Goal: Contribute content: Contribute content

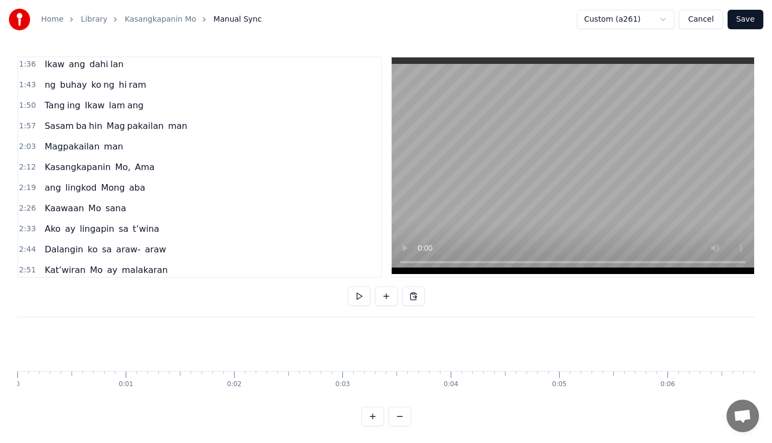
scroll to position [0, 13911]
click at [518, 350] on div "Kasangkapanin" at bounding box center [567, 345] width 207 height 54
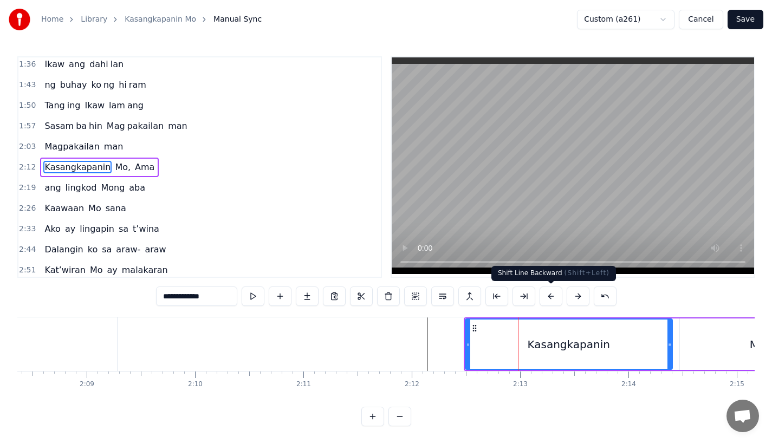
click at [544, 296] on button at bounding box center [551, 297] width 23 height 20
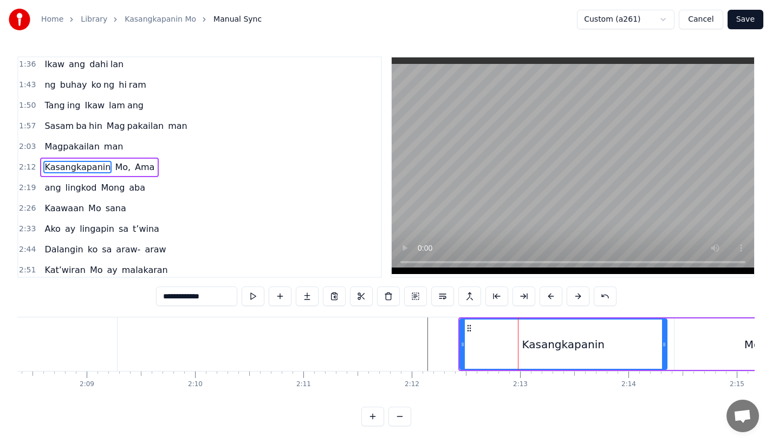
click at [544, 296] on button at bounding box center [551, 297] width 23 height 20
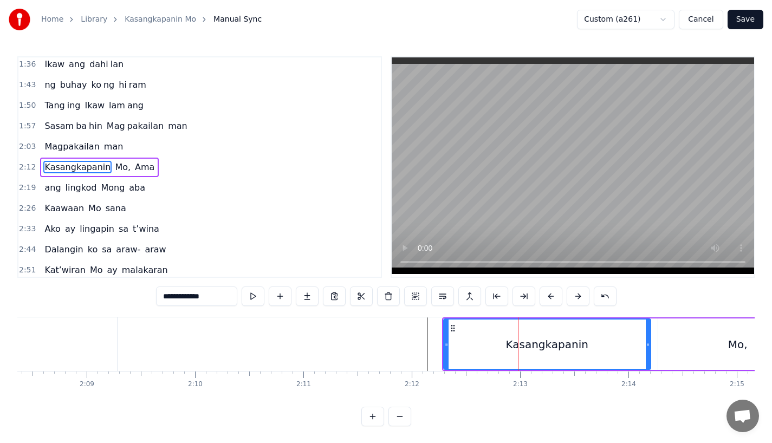
click at [544, 296] on button at bounding box center [551, 297] width 23 height 20
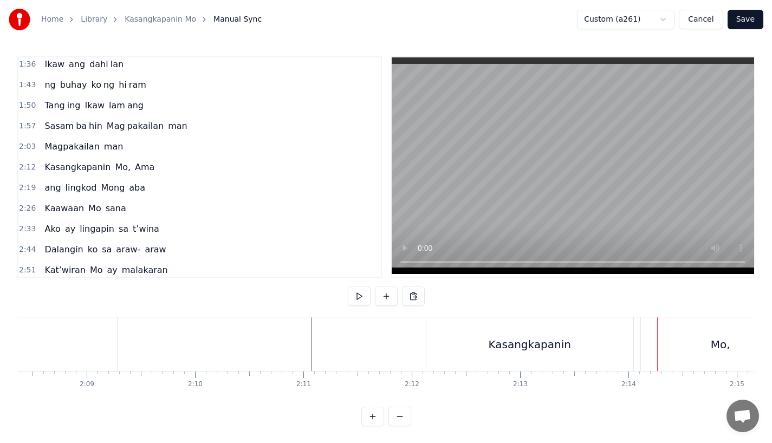
click at [470, 332] on div "Kasangkapanin" at bounding box center [529, 345] width 207 height 54
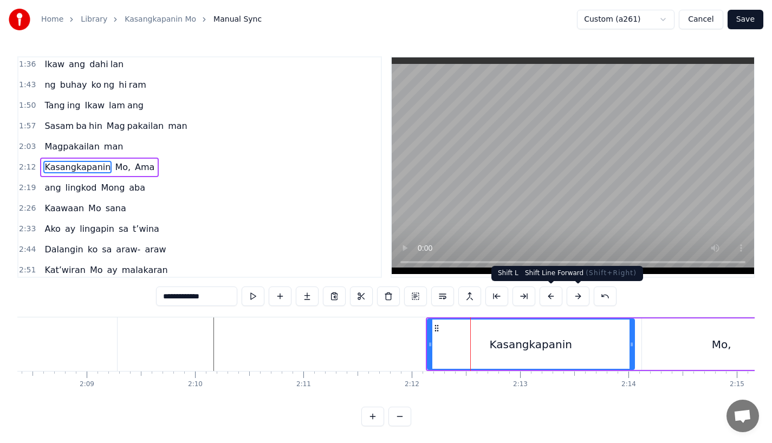
click at [577, 300] on button at bounding box center [578, 297] width 23 height 20
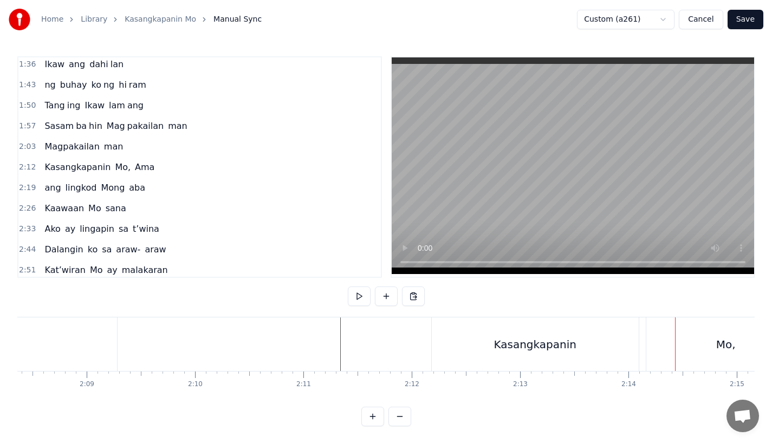
click at [267, 357] on div "Ama" at bounding box center [317, 345] width 307 height 54
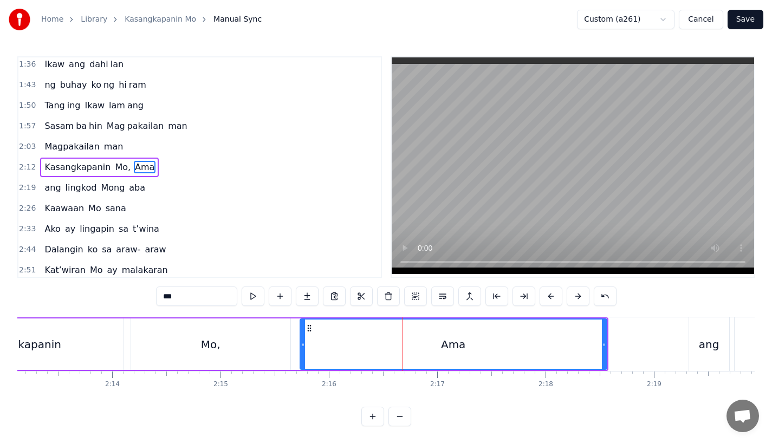
scroll to position [0, 14427]
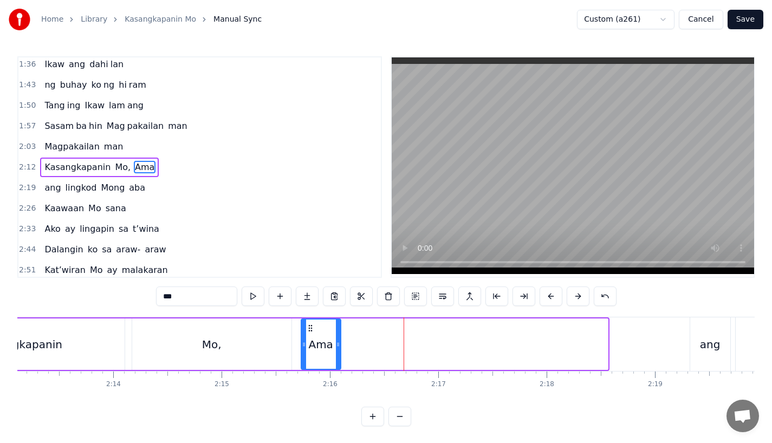
drag, startPoint x: 606, startPoint y: 346, endPoint x: 339, endPoint y: 341, distance: 267.2
click at [339, 341] on icon at bounding box center [338, 344] width 4 height 9
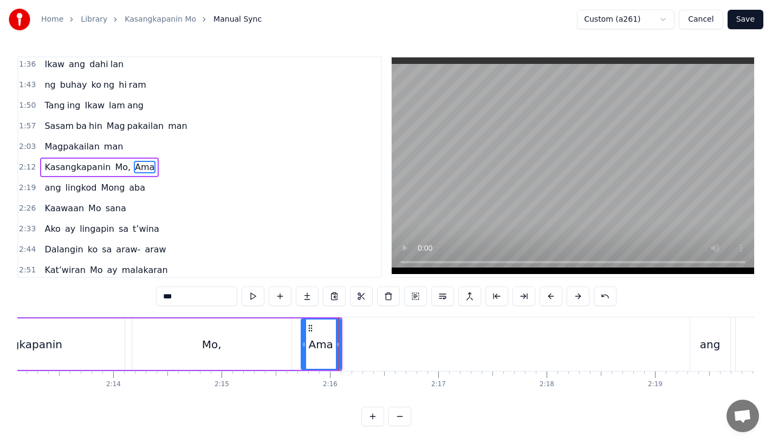
click at [190, 298] on input "***" at bounding box center [196, 297] width 81 height 20
type input "*"
click at [303, 297] on button at bounding box center [307, 297] width 23 height 20
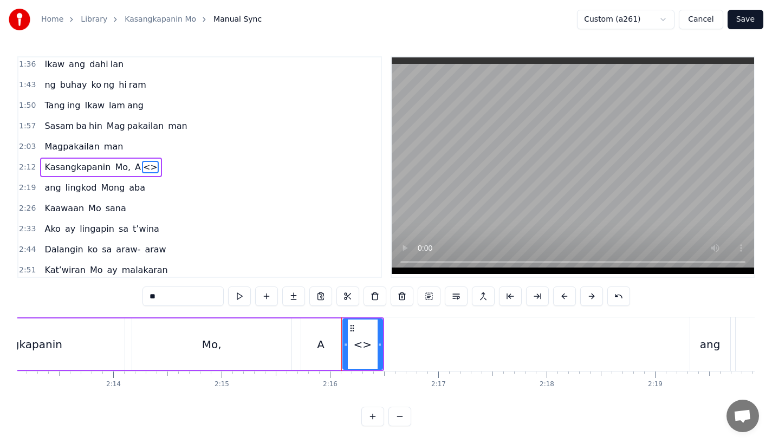
drag, startPoint x: 199, startPoint y: 298, endPoint x: 77, endPoint y: 296, distance: 121.9
click at [77, 296] on div "0:18 Ang bu hay ko ng i to 0:25 i ni la an sa I yo 0:33 Nawa'y marapatin Mo 0:4…" at bounding box center [386, 241] width 738 height 370
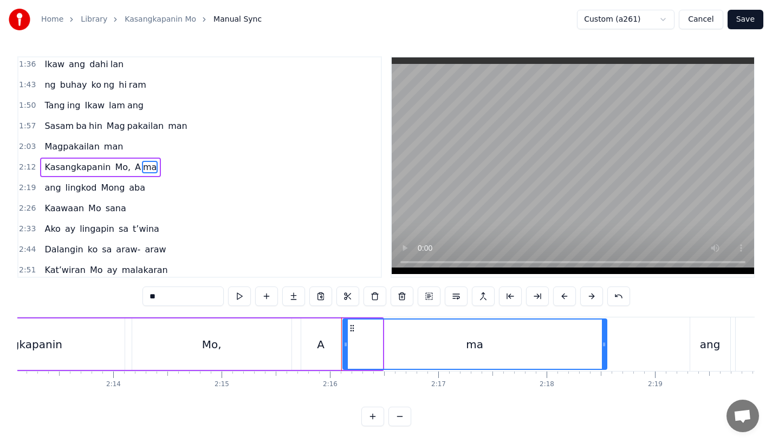
drag, startPoint x: 381, startPoint y: 347, endPoint x: 607, endPoint y: 348, distance: 225.4
click at [606, 348] on icon at bounding box center [604, 344] width 4 height 9
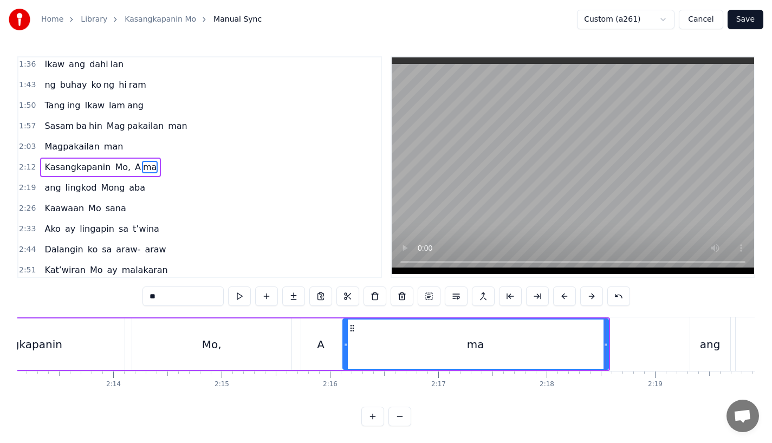
click at [204, 345] on div "Mo," at bounding box center [212, 345] width 20 height 16
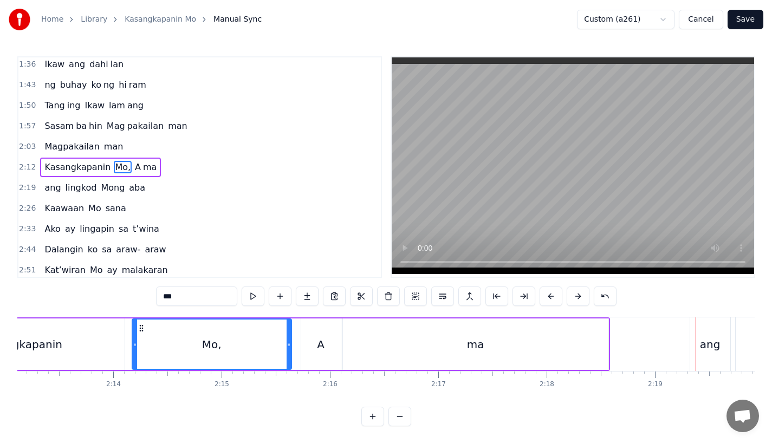
click at [708, 344] on div "ang" at bounding box center [710, 345] width 21 height 16
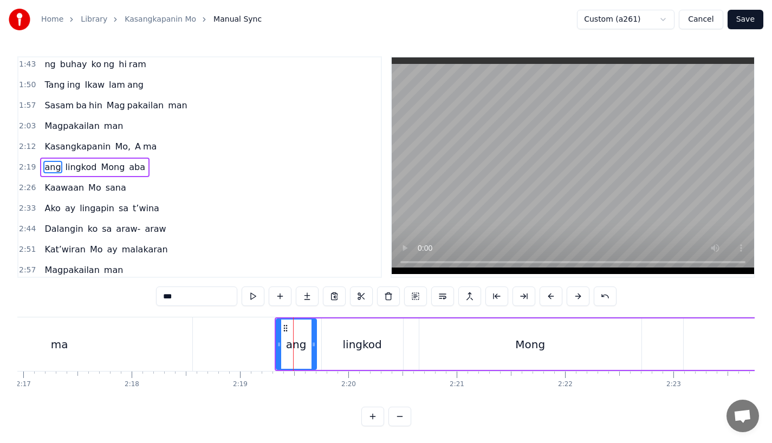
scroll to position [0, 14825]
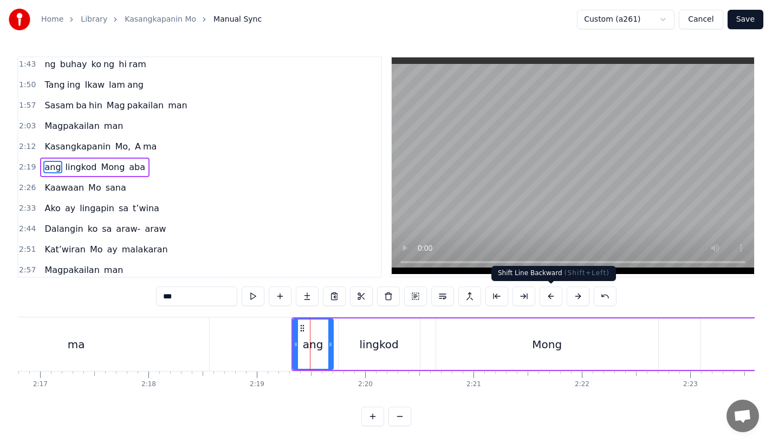
click at [549, 299] on button at bounding box center [551, 297] width 23 height 20
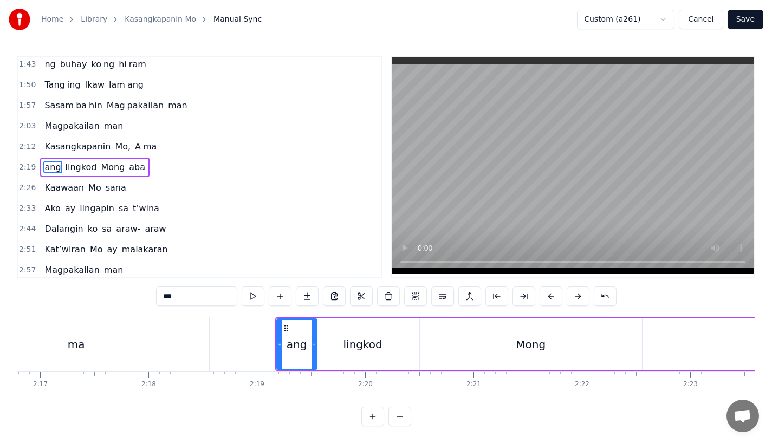
click at [549, 299] on button at bounding box center [551, 297] width 23 height 20
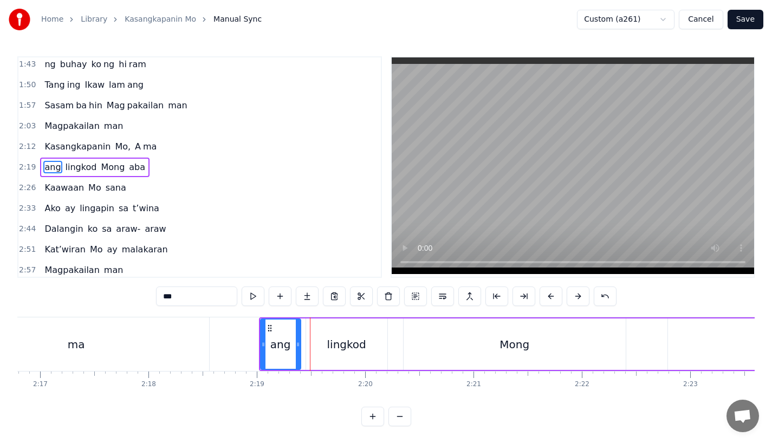
click at [549, 299] on button at bounding box center [551, 297] width 23 height 20
click at [189, 338] on div "ma" at bounding box center [77, 345] width 266 height 54
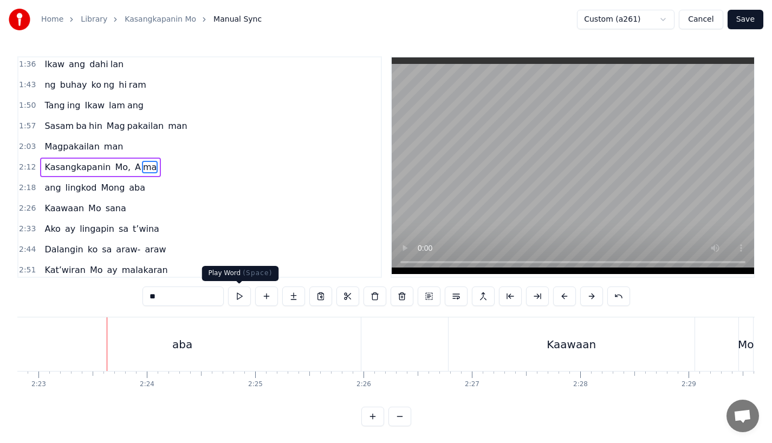
scroll to position [0, 15480]
click at [219, 355] on div "aba" at bounding box center [180, 345] width 357 height 54
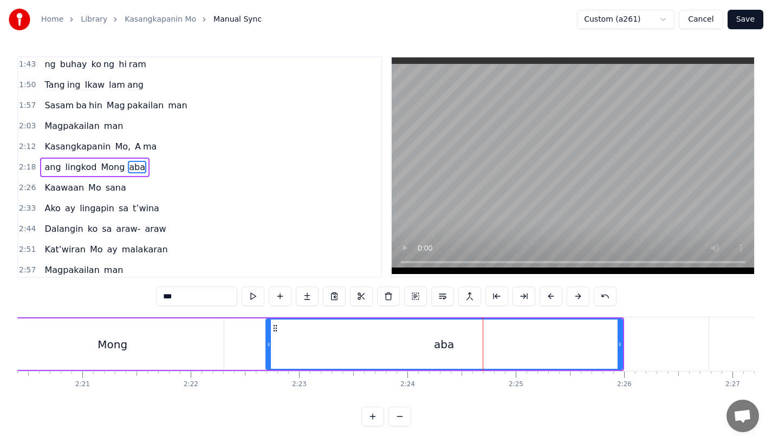
scroll to position [0, 15227]
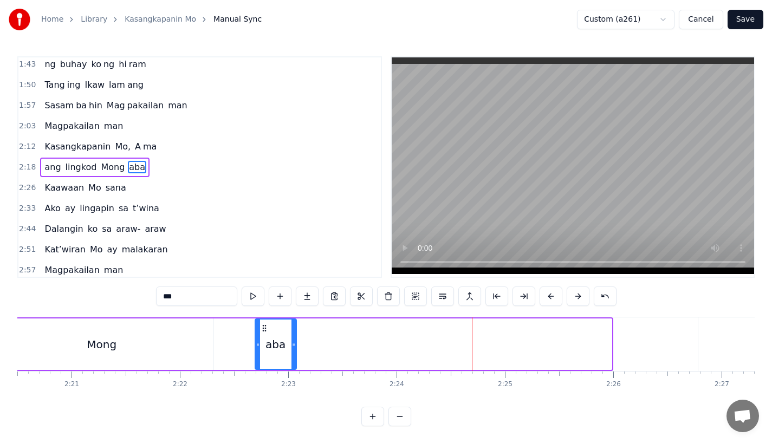
drag, startPoint x: 610, startPoint y: 346, endPoint x: 295, endPoint y: 331, distance: 315.7
click at [295, 331] on div at bounding box center [294, 344] width 4 height 49
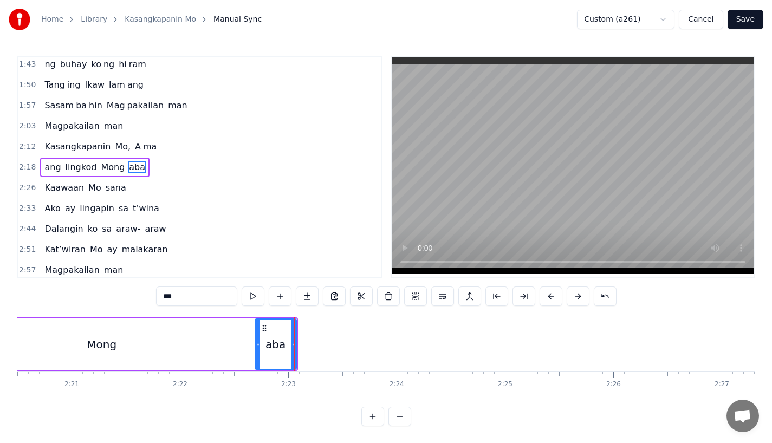
click at [208, 293] on input "***" at bounding box center [196, 297] width 81 height 20
type input "*"
click at [305, 296] on button at bounding box center [307, 297] width 23 height 20
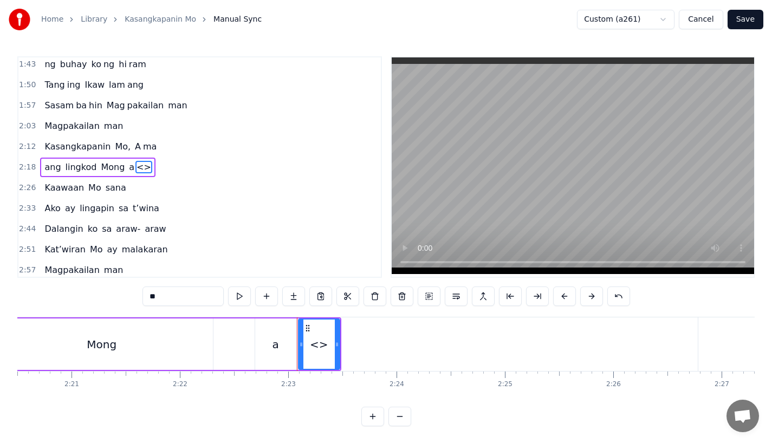
drag, startPoint x: 190, startPoint y: 295, endPoint x: 0, endPoint y: 275, distance: 191.3
click at [0, 275] on div "Home Library Kasangkapanin Mo Manual Sync Custom (a261) Cancel Save 0:18 Ang bu…" at bounding box center [386, 213] width 772 height 426
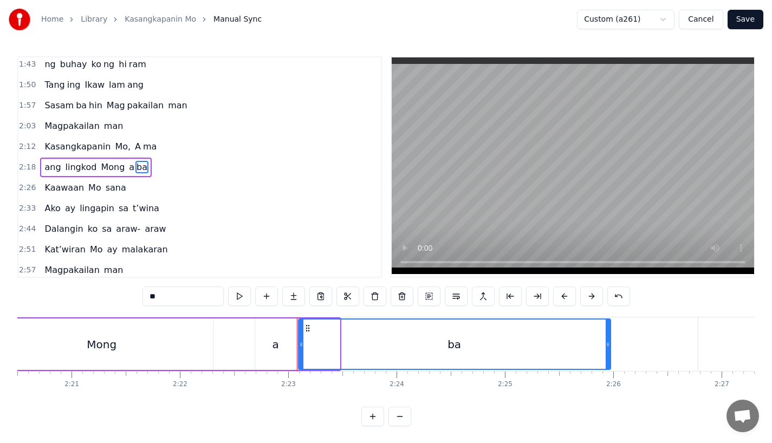
drag, startPoint x: 335, startPoint y: 341, endPoint x: 606, endPoint y: 341, distance: 270.9
click at [606, 341] on icon at bounding box center [608, 344] width 4 height 9
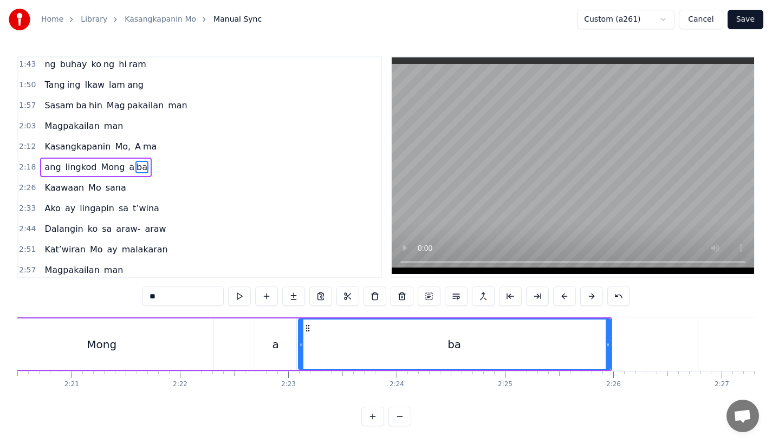
click at [188, 346] on div "Mong" at bounding box center [102, 344] width 222 height 51
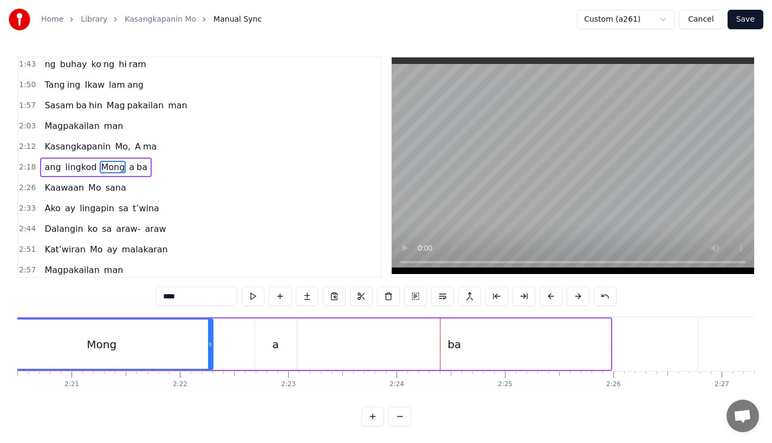
click at [283, 340] on div "a" at bounding box center [275, 344] width 41 height 51
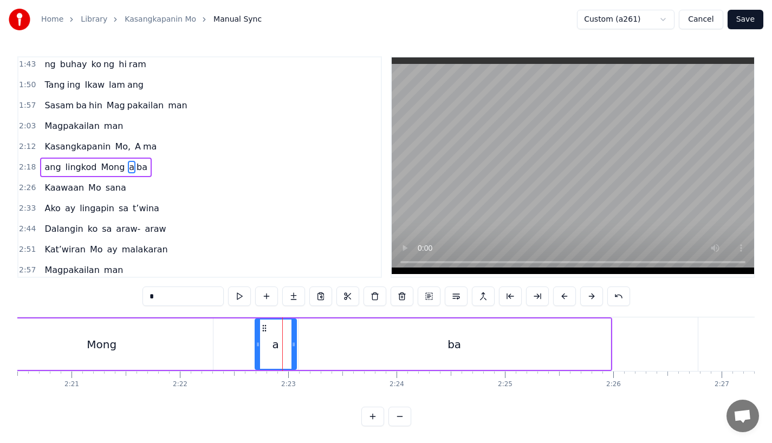
click at [169, 296] on input "*" at bounding box center [183, 297] width 81 height 20
drag, startPoint x: 294, startPoint y: 351, endPoint x: 312, endPoint y: 351, distance: 17.9
click at [312, 351] on div at bounding box center [311, 344] width 4 height 49
click at [344, 351] on div "ba" at bounding box center [455, 344] width 312 height 51
type input "**"
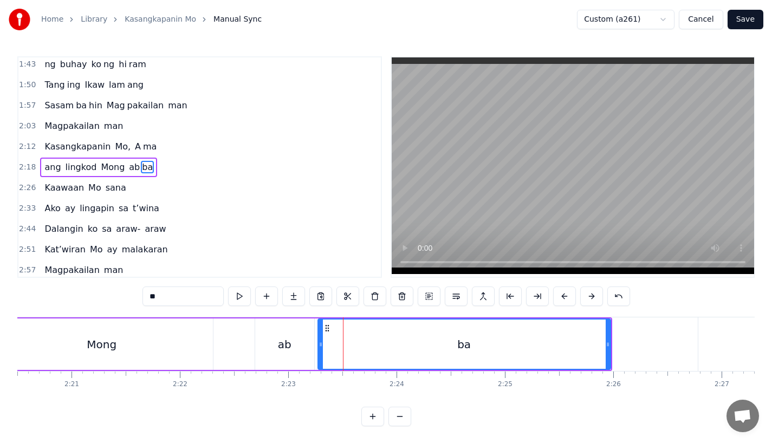
drag, startPoint x: 302, startPoint y: 350, endPoint x: 321, endPoint y: 350, distance: 19.5
click at [321, 350] on div at bounding box center [321, 344] width 4 height 49
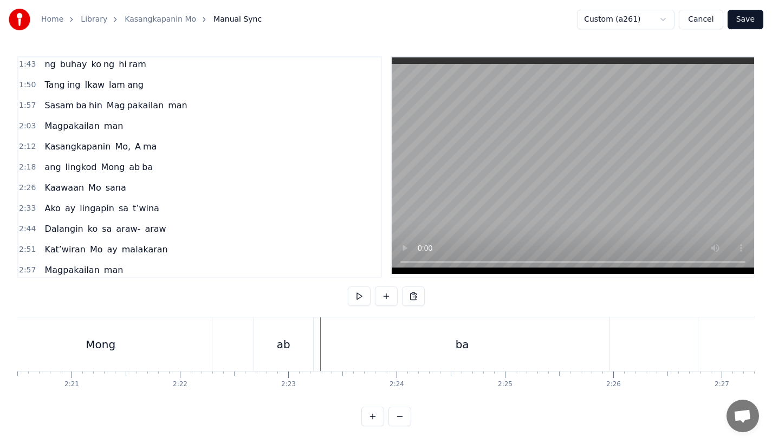
click at [364, 353] on div "ba" at bounding box center [462, 345] width 294 height 54
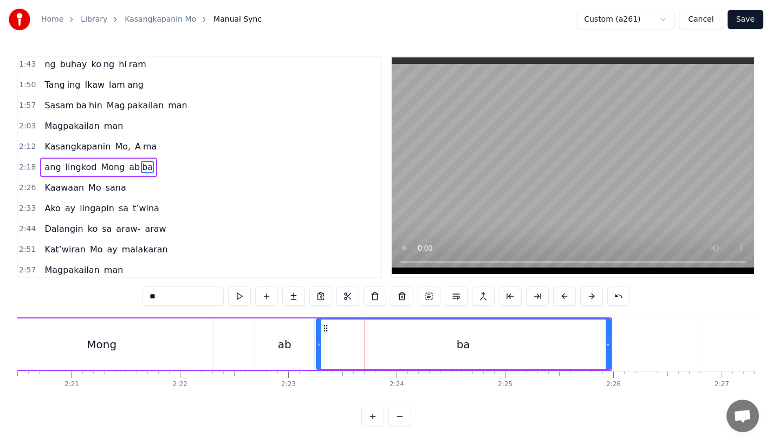
click at [152, 299] on input "**" at bounding box center [183, 297] width 81 height 20
type input "*"
click at [217, 329] on div "ang lingkod Mong ab a" at bounding box center [229, 345] width 766 height 54
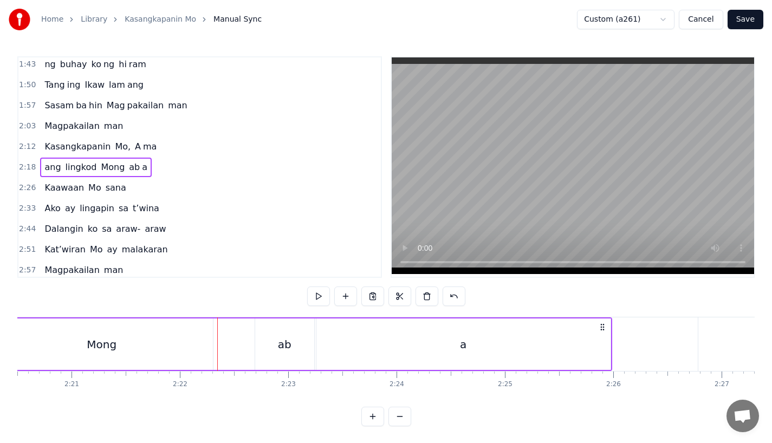
click at [176, 328] on div "Mong" at bounding box center [102, 344] width 222 height 51
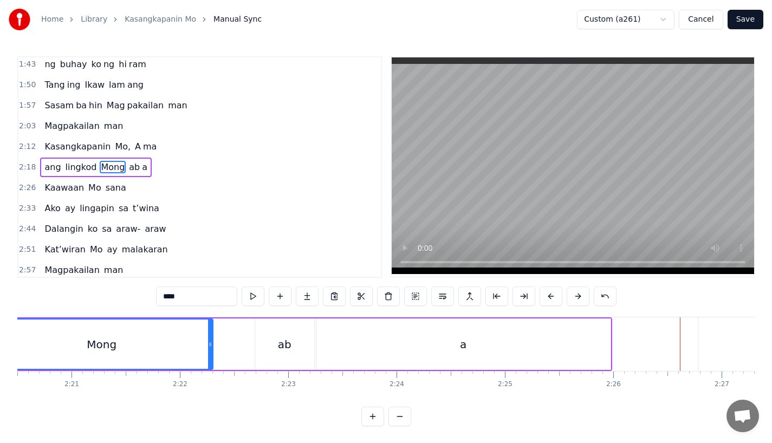
click at [601, 350] on div "a" at bounding box center [463, 344] width 294 height 51
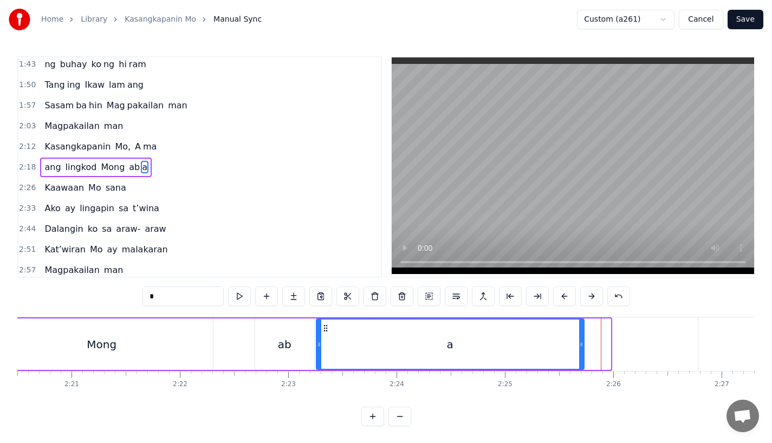
drag, startPoint x: 609, startPoint y: 350, endPoint x: 560, endPoint y: 350, distance: 48.2
click at [579, 350] on div at bounding box center [581, 344] width 4 height 49
click at [383, 353] on div "a" at bounding box center [439, 344] width 245 height 49
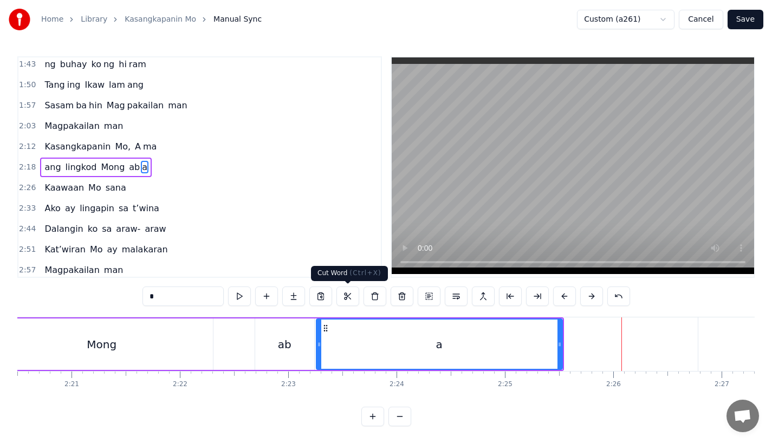
click at [281, 322] on div "ab" at bounding box center [284, 344] width 59 height 51
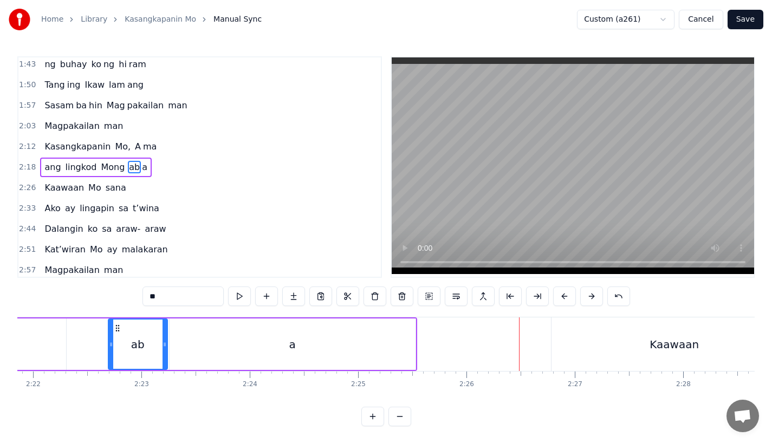
scroll to position [0, 15383]
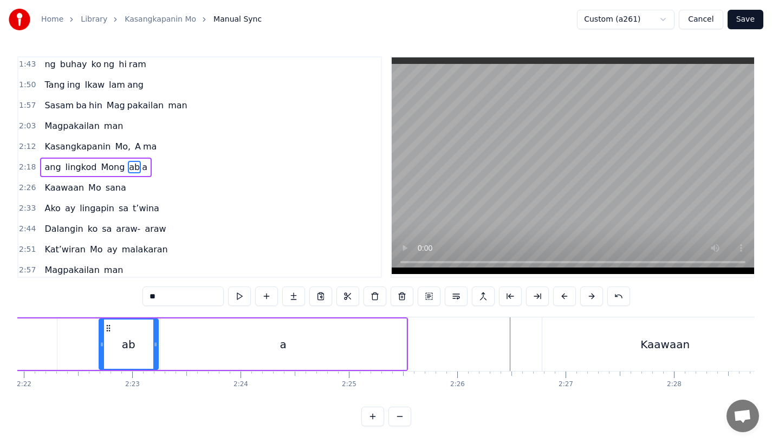
click at [608, 355] on div "Kaawaan" at bounding box center [665, 345] width 246 height 54
type input "*******"
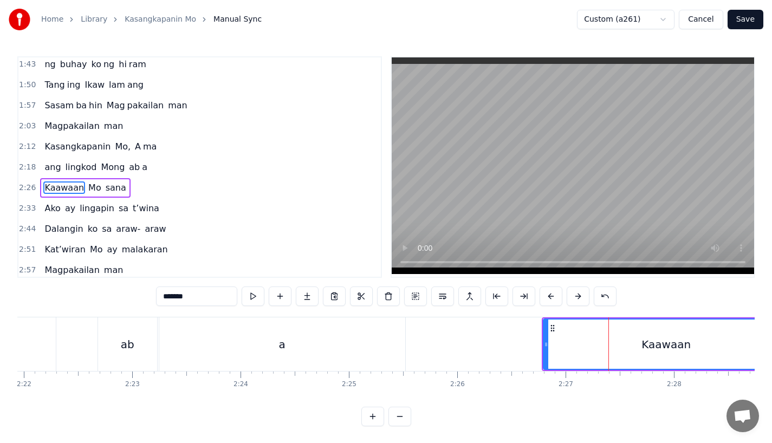
scroll to position [230, 0]
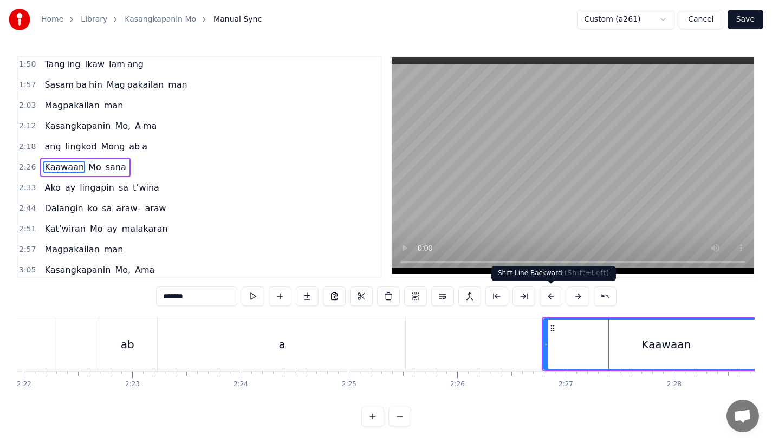
click at [551, 295] on button at bounding box center [551, 297] width 23 height 20
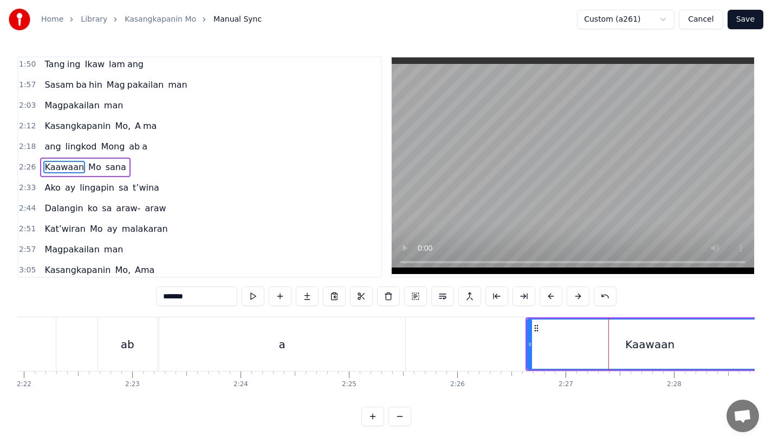
click at [551, 295] on button at bounding box center [551, 297] width 23 height 20
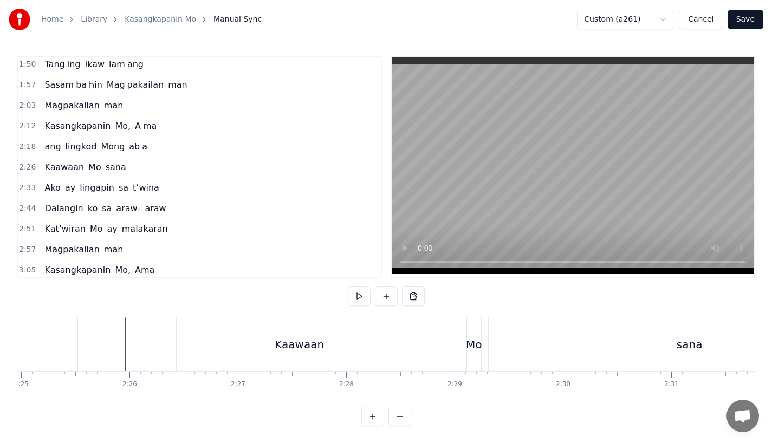
scroll to position [0, 15532]
click at [418, 332] on div "Kaawaan" at bounding box center [479, 345] width 246 height 54
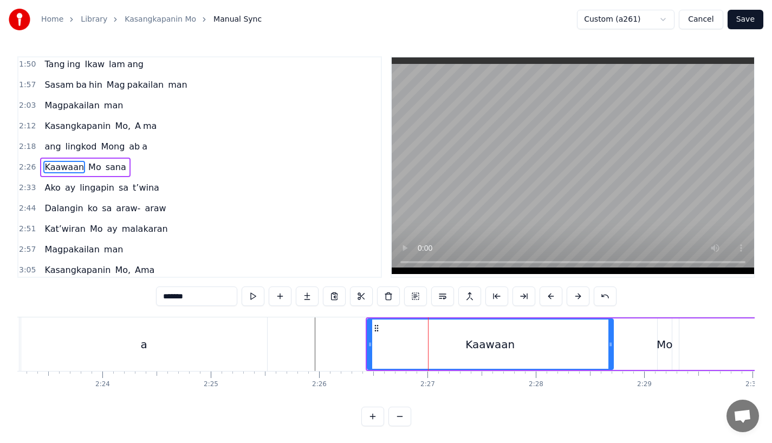
scroll to position [0, 15518]
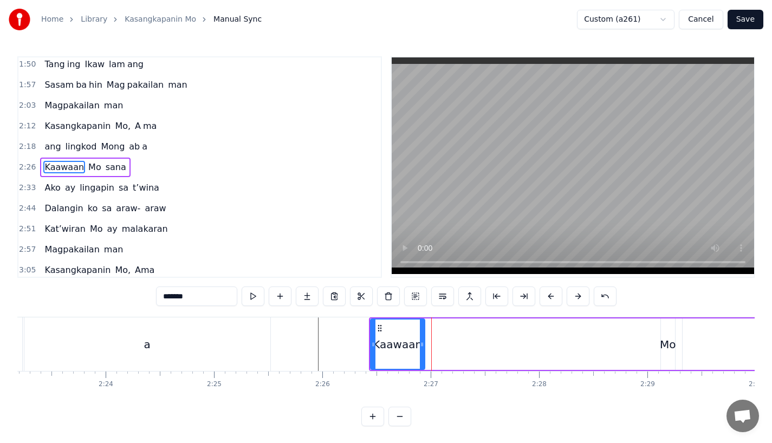
drag, startPoint x: 611, startPoint y: 347, endPoint x: 405, endPoint y: 349, distance: 206.5
click at [420, 349] on div at bounding box center [422, 344] width 4 height 49
click at [200, 296] on input "*******" at bounding box center [196, 297] width 81 height 20
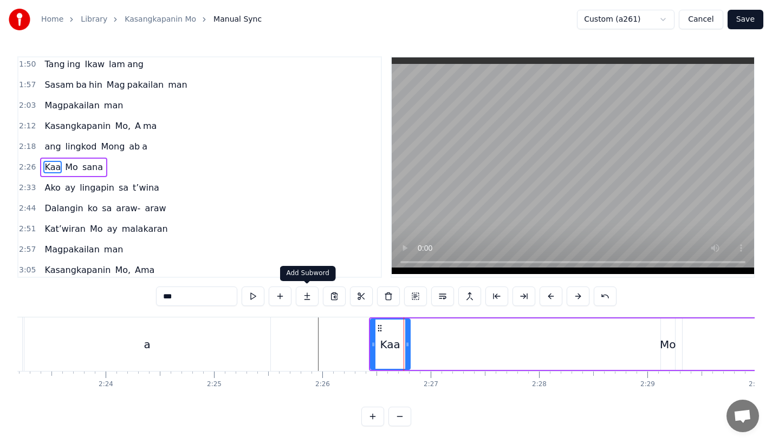
type input "***"
click at [304, 299] on button at bounding box center [307, 297] width 23 height 20
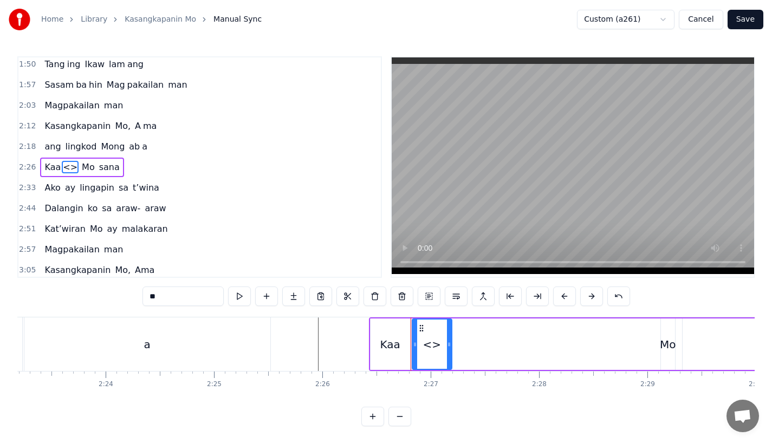
drag, startPoint x: 169, startPoint y: 301, endPoint x: 106, endPoint y: 292, distance: 63.0
click at [106, 292] on div "0:18 Ang bu hay ko ng i to 0:25 i ni la an sa I yo 0:33 Nawa'y marapatin Mo 0:4…" at bounding box center [386, 241] width 738 height 370
drag, startPoint x: 449, startPoint y: 348, endPoint x: 518, endPoint y: 348, distance: 68.3
click at [513, 348] on icon at bounding box center [510, 344] width 4 height 9
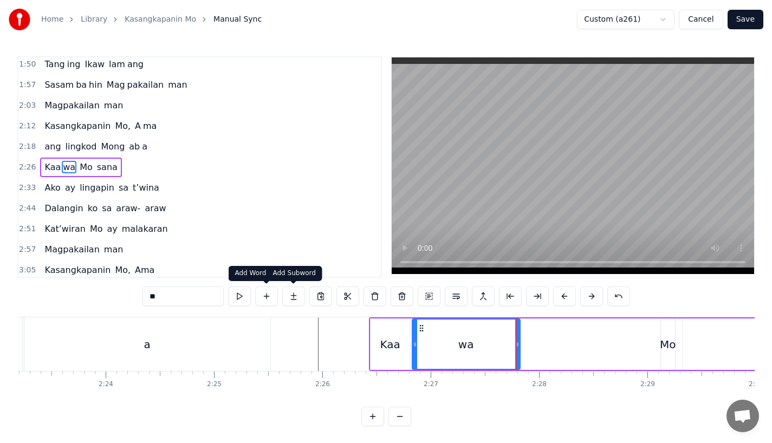
type input "**"
click at [293, 293] on button at bounding box center [293, 297] width 23 height 20
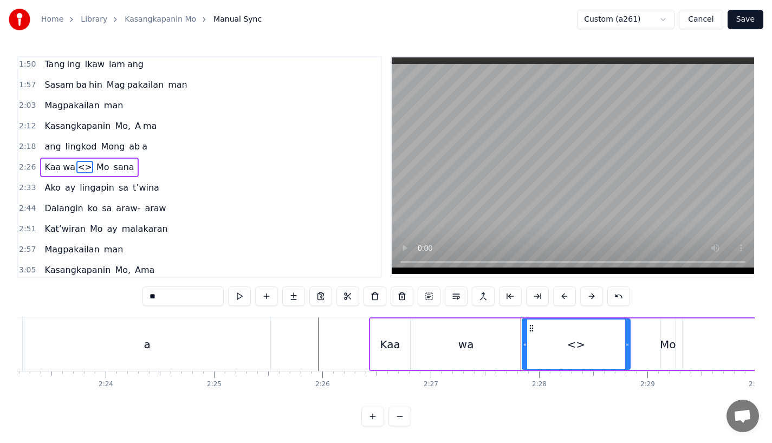
drag, startPoint x: 162, startPoint y: 293, endPoint x: 131, endPoint y: 293, distance: 30.9
click at [131, 293] on div "0:18 Ang bu hay ko ng i to 0:25 i ni la an sa I yo 0:33 Nawa'y marapatin Mo 0:4…" at bounding box center [386, 241] width 738 height 370
drag, startPoint x: 629, startPoint y: 346, endPoint x: 652, endPoint y: 345, distance: 22.8
click at [652, 345] on div "an" at bounding box center [588, 344] width 132 height 51
click at [669, 350] on div "Mo" at bounding box center [668, 345] width 16 height 16
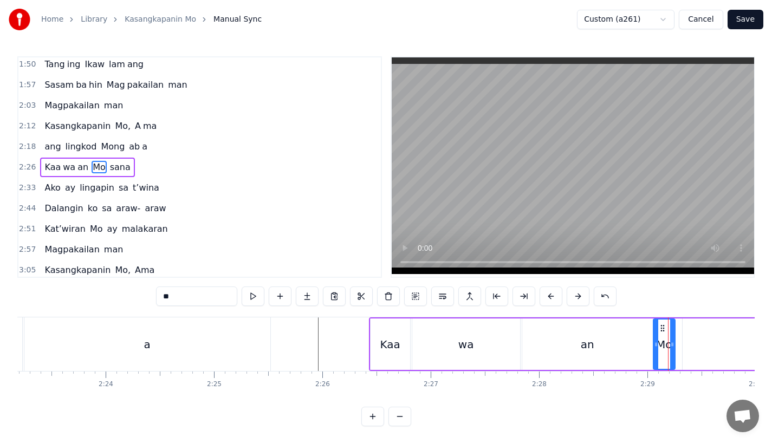
drag, startPoint x: 663, startPoint y: 344, endPoint x: 655, endPoint y: 344, distance: 7.6
click at [655, 344] on circle at bounding box center [655, 344] width 1 height 1
click at [675, 344] on icon at bounding box center [672, 344] width 4 height 9
click at [636, 344] on div "an" at bounding box center [587, 344] width 131 height 51
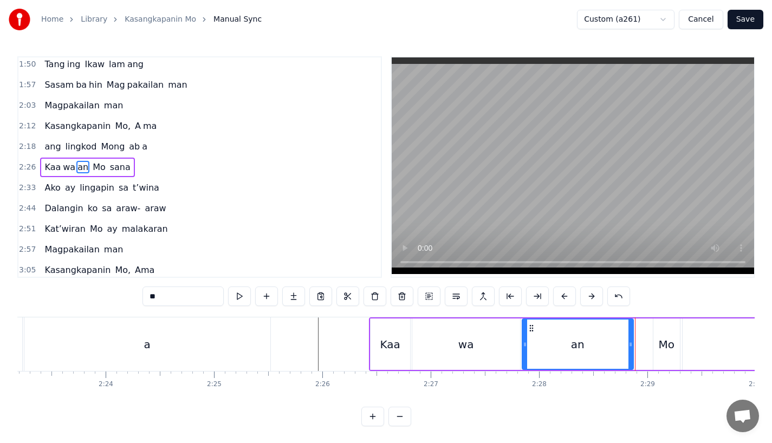
drag, startPoint x: 649, startPoint y: 345, endPoint x: 630, endPoint y: 345, distance: 19.5
click at [630, 345] on icon at bounding box center [631, 344] width 4 height 9
click at [659, 345] on div "Mo" at bounding box center [666, 345] width 16 height 16
type input "**"
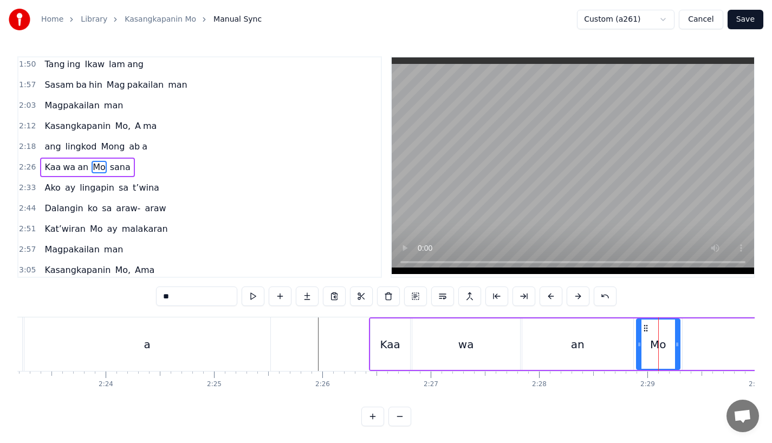
drag, startPoint x: 655, startPoint y: 345, endPoint x: 638, endPoint y: 345, distance: 16.8
click at [638, 345] on circle at bounding box center [638, 344] width 1 height 1
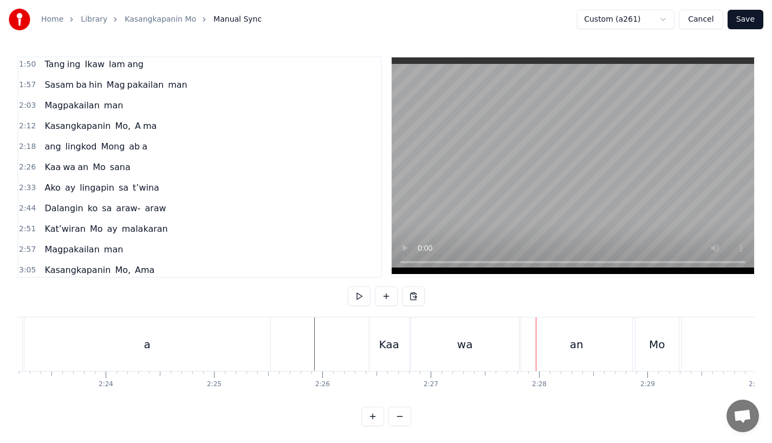
click at [386, 346] on div "Kaa" at bounding box center [389, 345] width 20 height 16
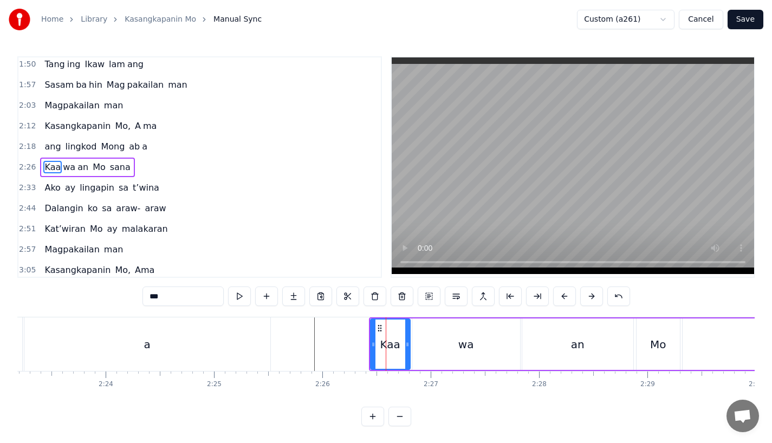
drag, startPoint x: 406, startPoint y: 346, endPoint x: 416, endPoint y: 346, distance: 9.8
click at [410, 346] on icon at bounding box center [407, 344] width 4 height 9
click at [440, 345] on div "wa" at bounding box center [466, 344] width 108 height 51
type input "**"
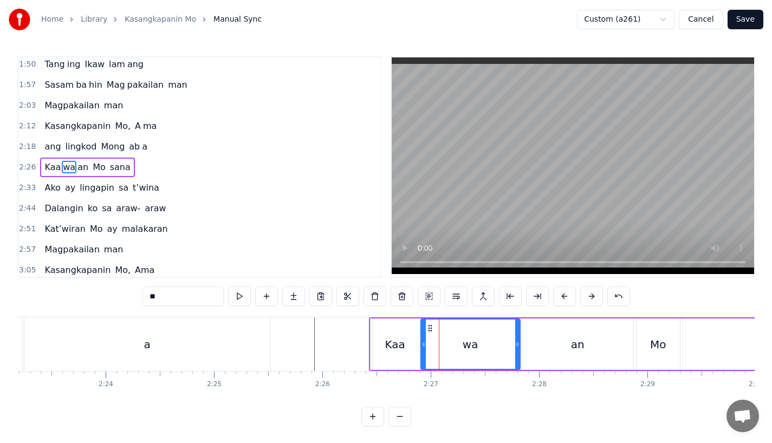
drag, startPoint x: 414, startPoint y: 346, endPoint x: 424, endPoint y: 345, distance: 9.8
click at [424, 345] on icon at bounding box center [424, 344] width 4 height 9
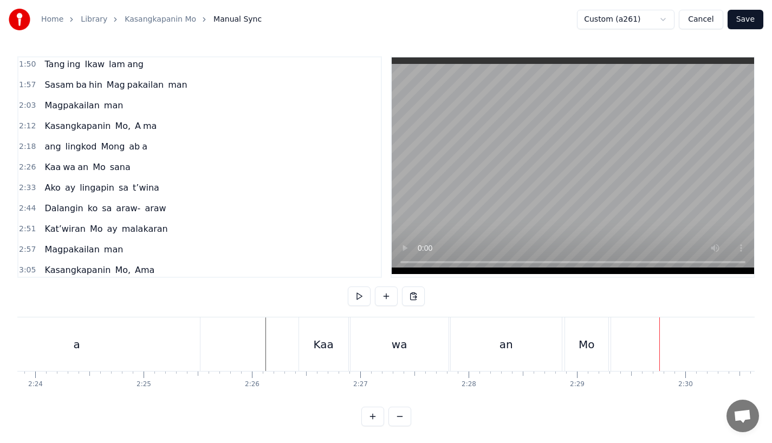
scroll to position [0, 15581]
click at [514, 345] on div "sana" at bounding box center [562, 345] width 402 height 54
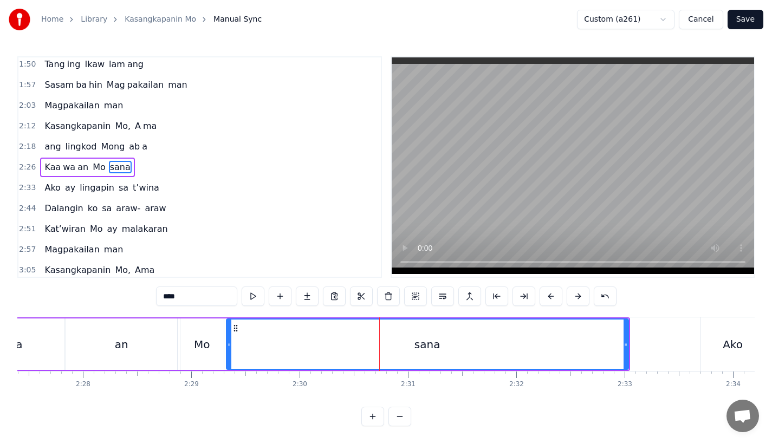
scroll to position [0, 15976]
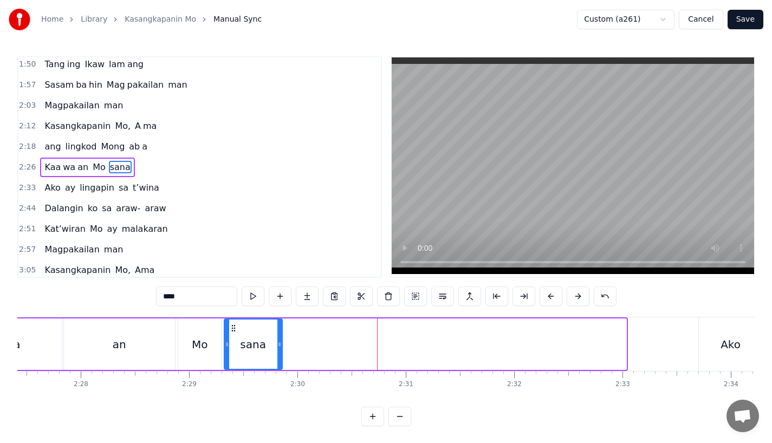
drag, startPoint x: 623, startPoint y: 354, endPoint x: 295, endPoint y: 354, distance: 328.4
click at [282, 354] on div at bounding box center [279, 344] width 4 height 49
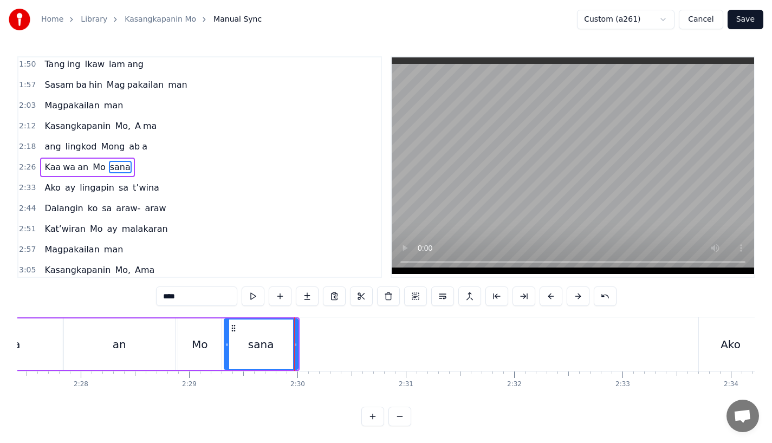
click at [197, 301] on input "****" at bounding box center [196, 297] width 81 height 20
type input "**"
click at [303, 305] on button at bounding box center [307, 297] width 23 height 20
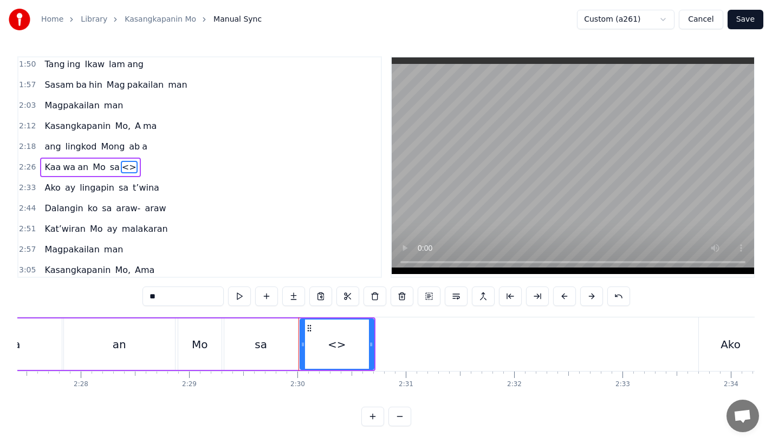
drag, startPoint x: 181, startPoint y: 300, endPoint x: 84, endPoint y: 294, distance: 97.2
click at [84, 294] on div "0:18 Ang bu hay ko ng i to 0:25 i ni la an sa I yo 0:33 Nawa'y marapatin Mo 0:4…" at bounding box center [386, 241] width 738 height 370
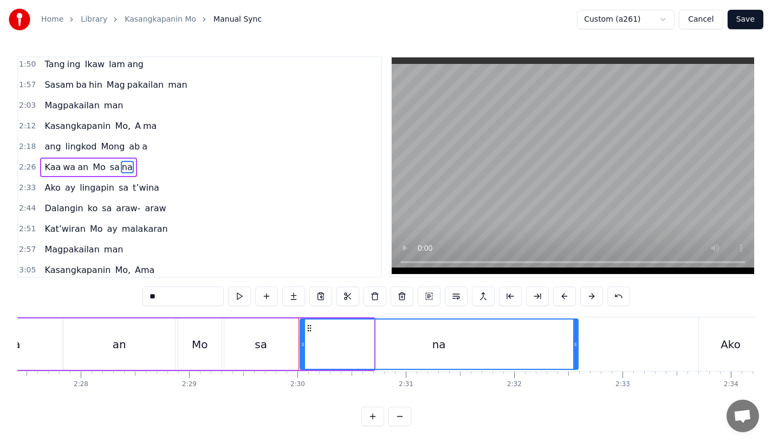
drag, startPoint x: 368, startPoint y: 346, endPoint x: 617, endPoint y: 347, distance: 248.7
click at [578, 347] on icon at bounding box center [575, 344] width 4 height 9
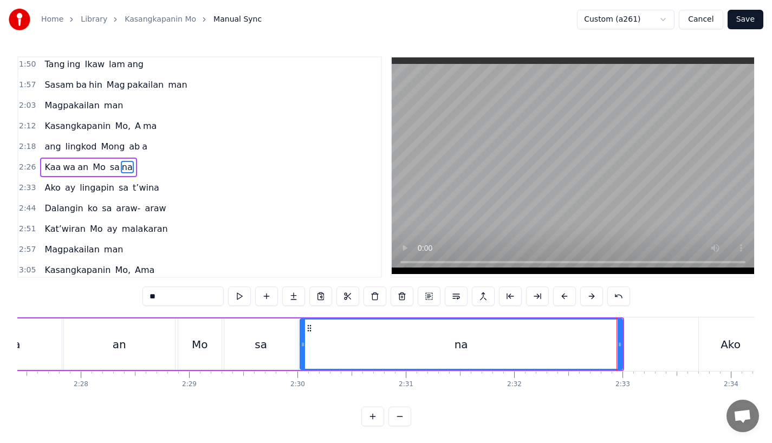
drag, startPoint x: 615, startPoint y: 346, endPoint x: 580, endPoint y: 346, distance: 34.7
click at [580, 346] on div "na" at bounding box center [461, 344] width 321 height 49
drag, startPoint x: 618, startPoint y: 344, endPoint x: 606, endPoint y: 344, distance: 11.4
click at [616, 344] on icon at bounding box center [618, 344] width 4 height 9
click at [239, 335] on div "sa" at bounding box center [261, 344] width 74 height 51
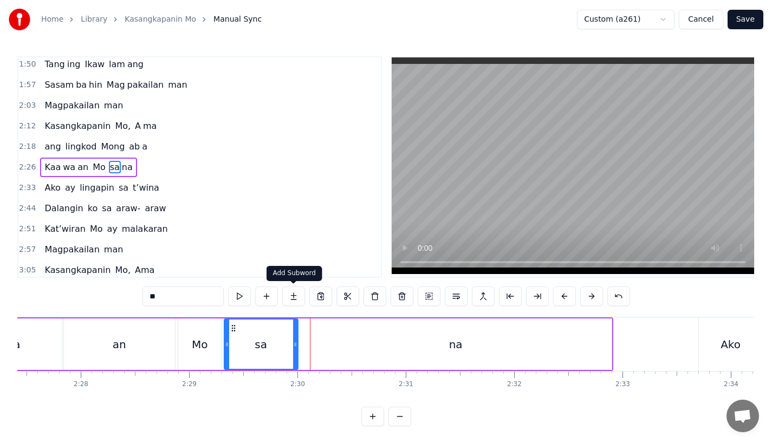
click at [189, 358] on div "Mo" at bounding box center [199, 344] width 43 height 51
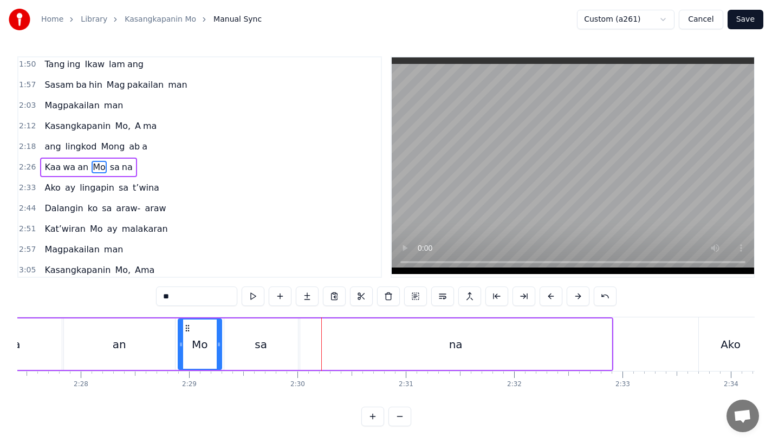
click at [198, 355] on div "Mo" at bounding box center [200, 344] width 42 height 49
click at [160, 344] on div "an" at bounding box center [119, 344] width 111 height 51
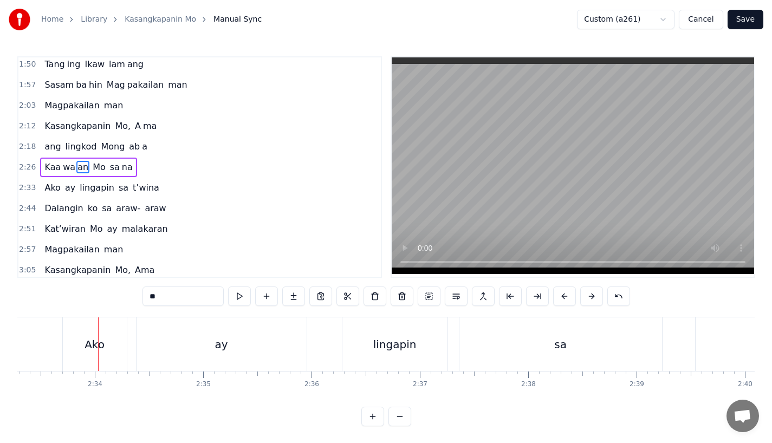
scroll to position [0, 16639]
click at [69, 346] on div "Ako" at bounding box center [68, 345] width 20 height 16
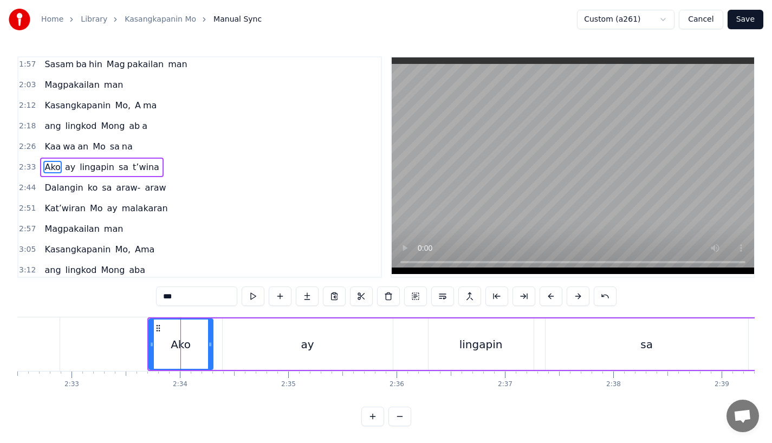
scroll to position [0, 16441]
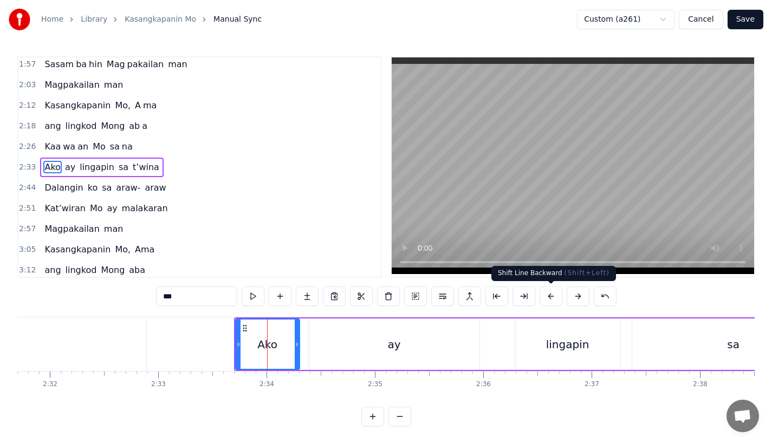
click at [550, 297] on button at bounding box center [551, 297] width 23 height 20
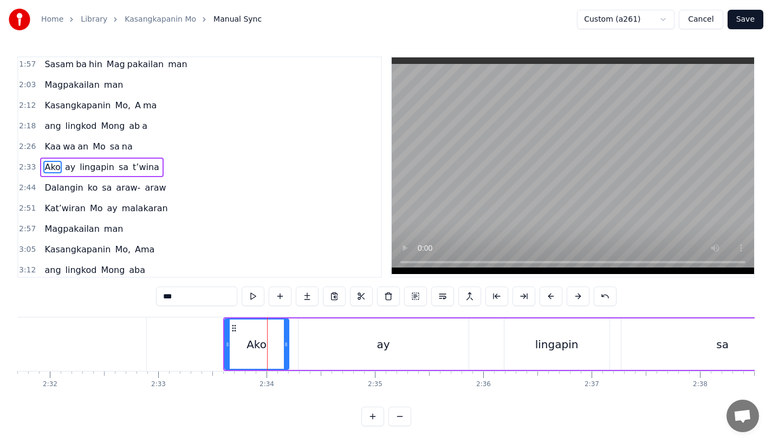
click at [550, 297] on button at bounding box center [551, 297] width 23 height 20
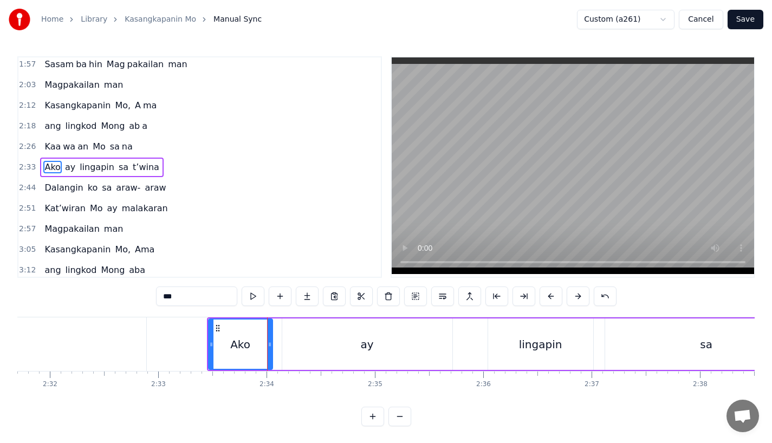
click at [550, 297] on button at bounding box center [551, 297] width 23 height 20
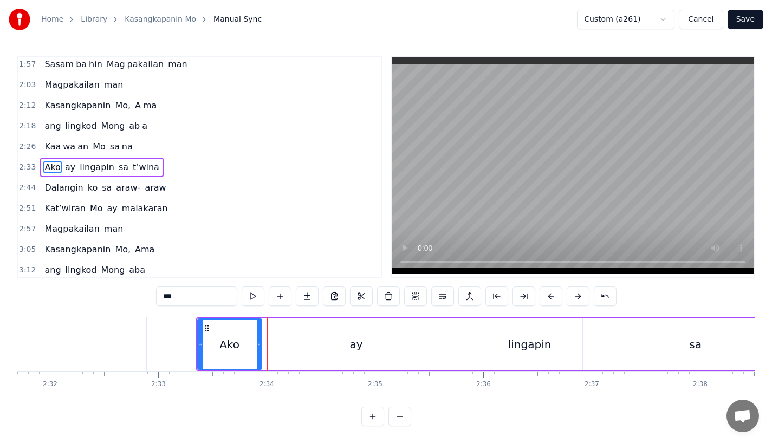
click at [550, 297] on button at bounding box center [551, 297] width 23 height 20
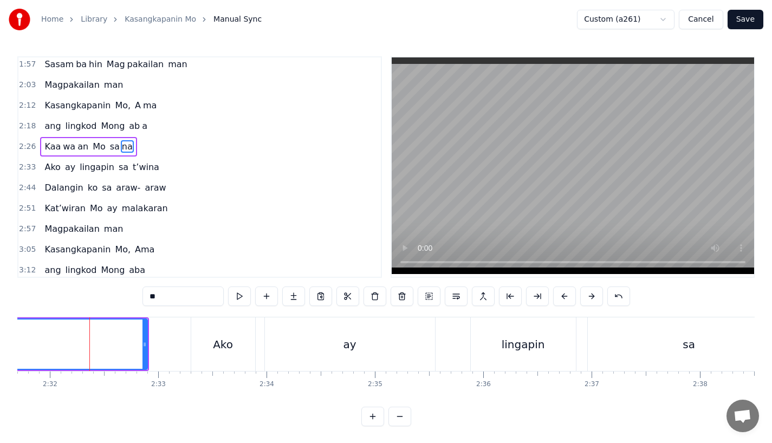
scroll to position [230, 0]
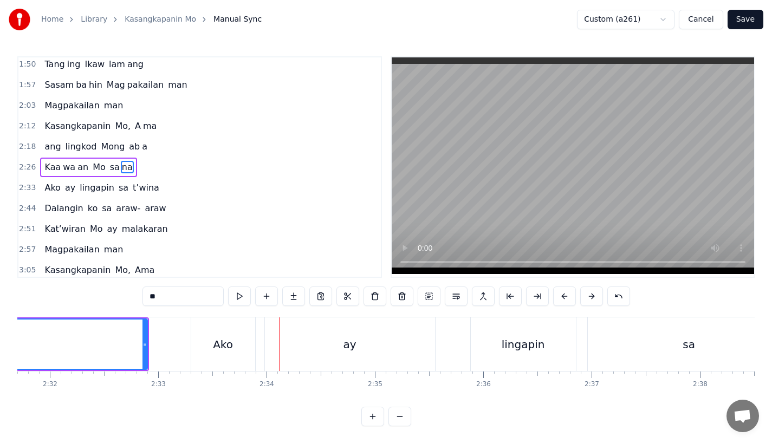
click at [222, 350] on div "Ako" at bounding box center [223, 345] width 20 height 16
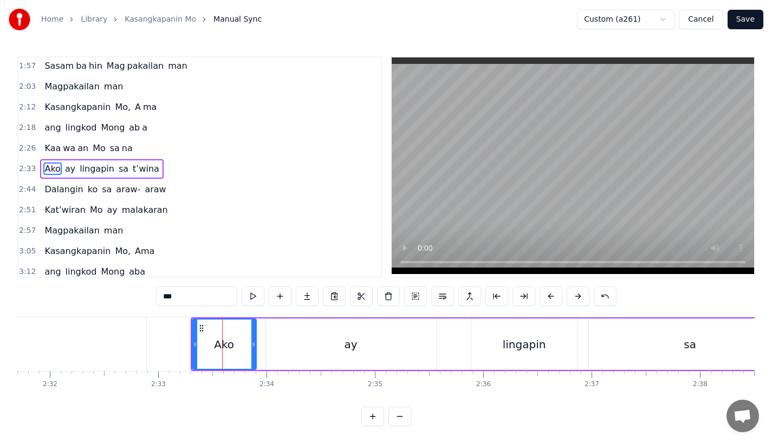
scroll to position [250, 0]
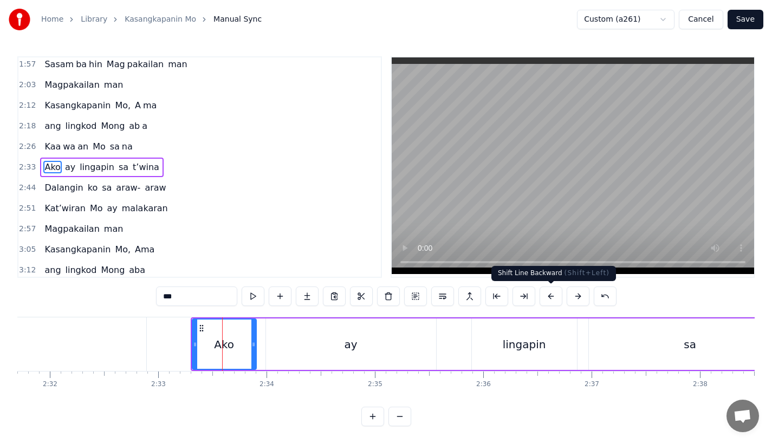
click at [578, 298] on button at bounding box center [578, 297] width 23 height 20
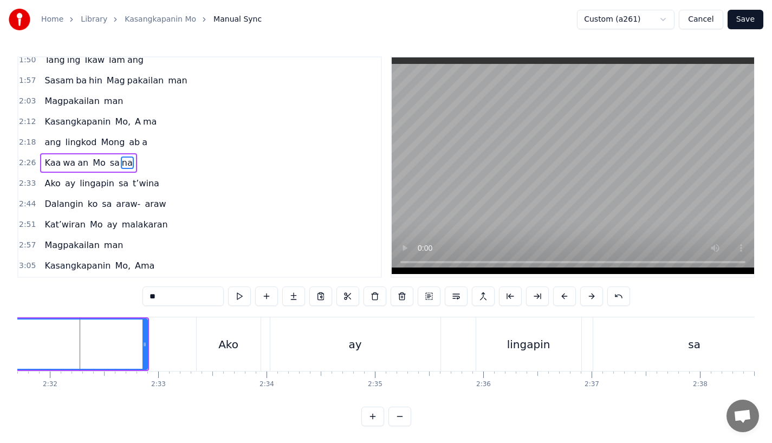
scroll to position [230, 0]
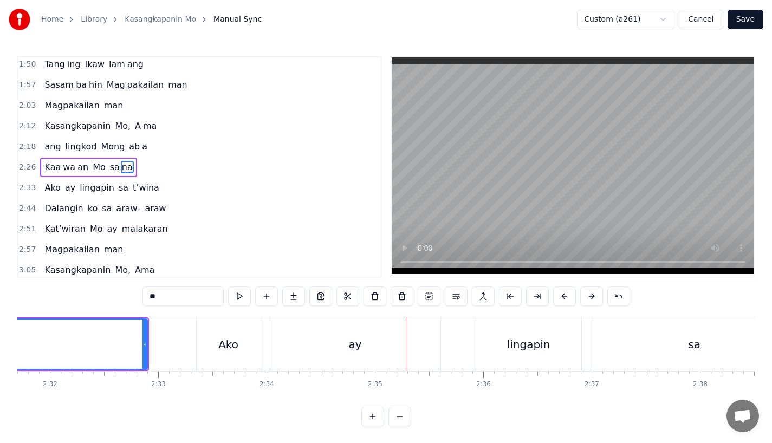
click at [284, 337] on div "ay" at bounding box center [355, 345] width 170 height 54
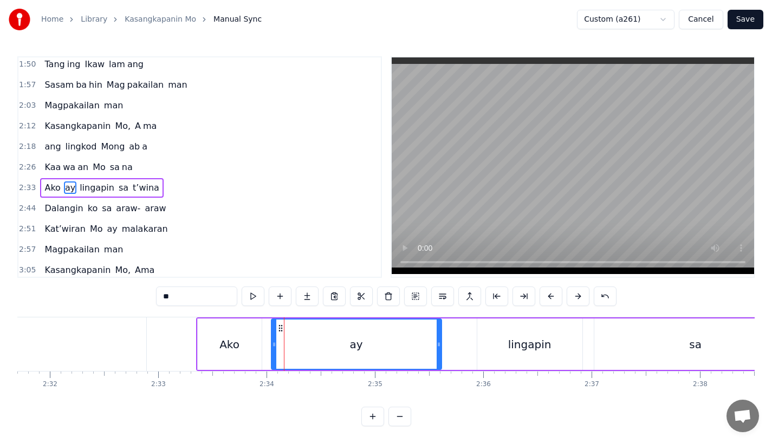
scroll to position [250, 0]
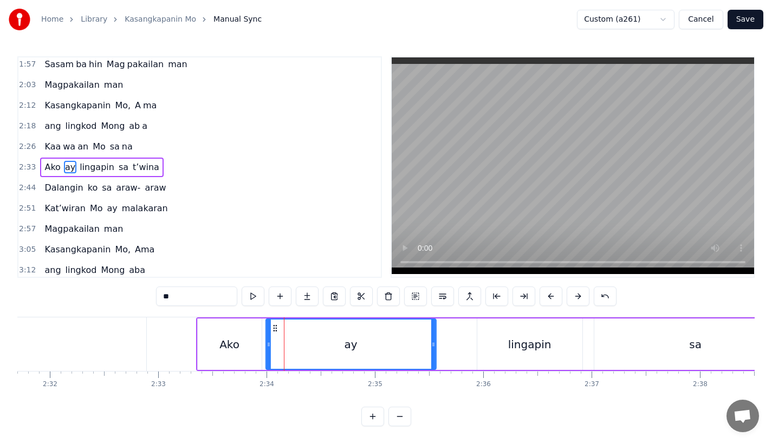
drag, startPoint x: 280, startPoint y: 325, endPoint x: 275, endPoint y: 325, distance: 5.4
click at [275, 325] on icon at bounding box center [274, 328] width 9 height 9
click at [242, 338] on div "Ako" at bounding box center [230, 344] width 64 height 51
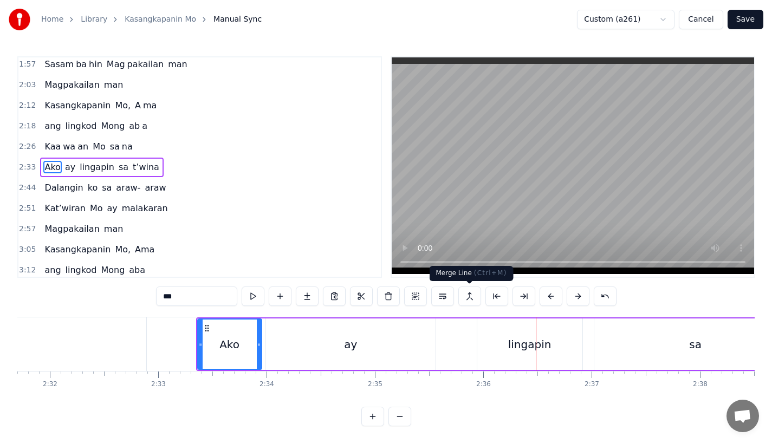
click at [527, 341] on div "lingapin" at bounding box center [529, 345] width 43 height 16
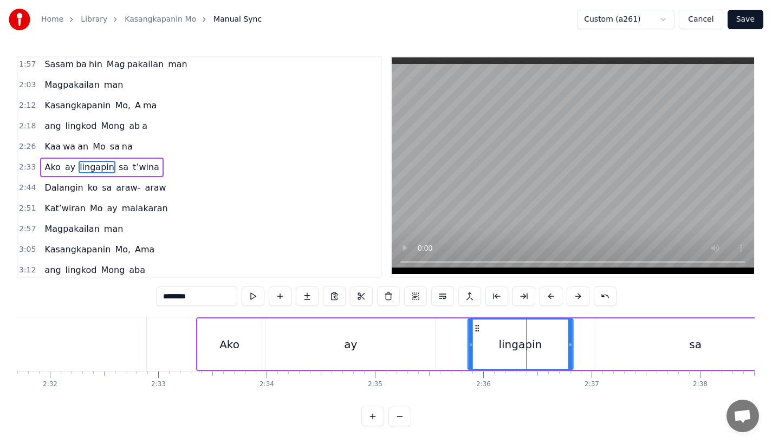
drag, startPoint x: 486, startPoint y: 326, endPoint x: 476, endPoint y: 327, distance: 10.3
click at [476, 327] on icon at bounding box center [477, 328] width 9 height 9
drag, startPoint x: 567, startPoint y: 348, endPoint x: 575, endPoint y: 348, distance: 7.6
click at [575, 348] on icon at bounding box center [576, 344] width 4 height 9
drag, startPoint x: 576, startPoint y: 346, endPoint x: 500, endPoint y: 346, distance: 76.4
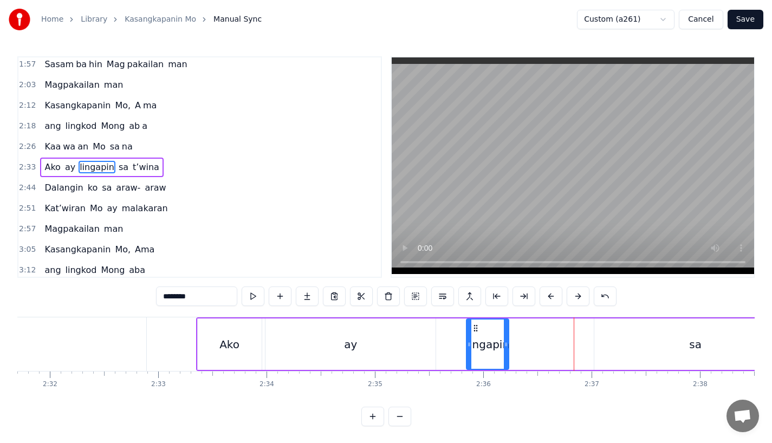
click at [504, 346] on icon at bounding box center [506, 344] width 4 height 9
click at [192, 294] on input "********" at bounding box center [196, 297] width 81 height 20
type input "*****"
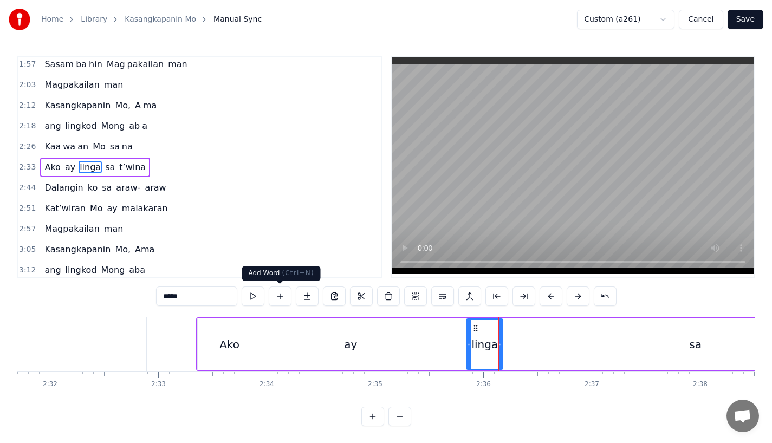
click at [305, 295] on button at bounding box center [307, 297] width 23 height 20
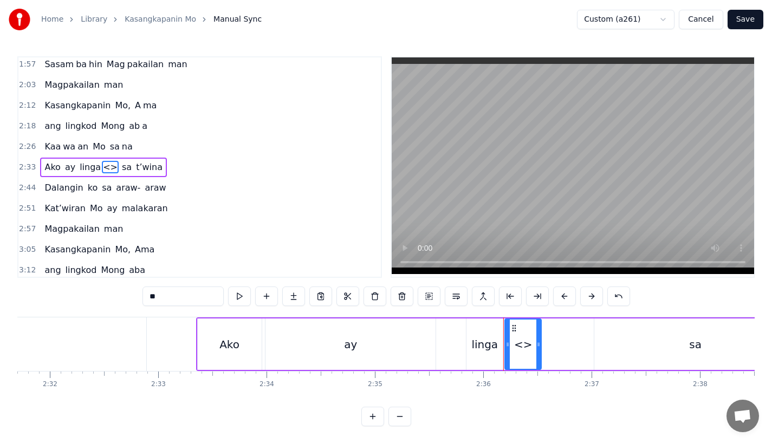
drag, startPoint x: 178, startPoint y: 294, endPoint x: 57, endPoint y: 294, distance: 120.8
click at [57, 294] on div "0:18 Ang bu hay ko ng i to 0:25 i ni la an sa I yo 0:33 Nawa'y marapatin Mo 0:4…" at bounding box center [386, 241] width 738 height 370
drag, startPoint x: 538, startPoint y: 348, endPoint x: 576, endPoint y: 350, distance: 37.9
click at [576, 350] on div at bounding box center [576, 344] width 4 height 49
click at [374, 328] on div "ay" at bounding box center [351, 344] width 170 height 51
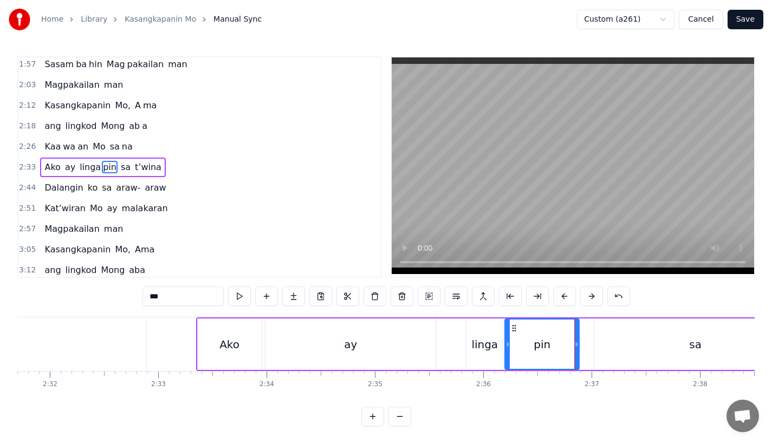
type input "**"
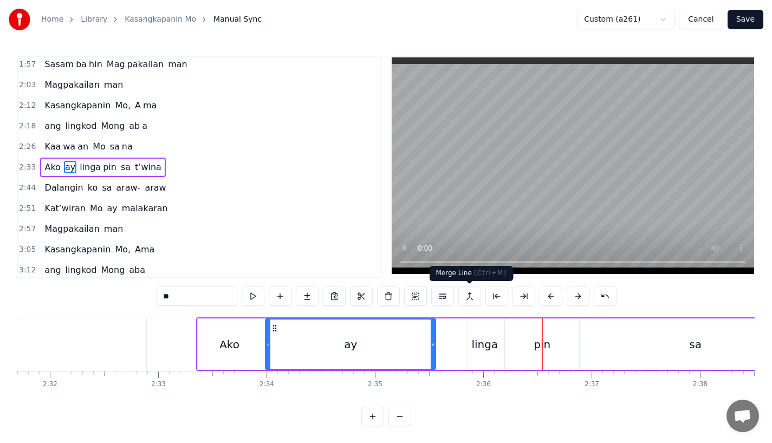
click at [503, 344] on div "linga pin" at bounding box center [523, 344] width 114 height 51
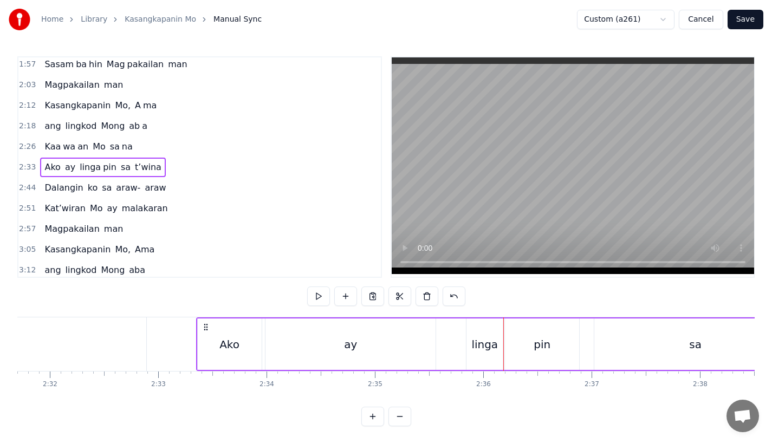
click at [497, 344] on div "linga" at bounding box center [485, 344] width 36 height 51
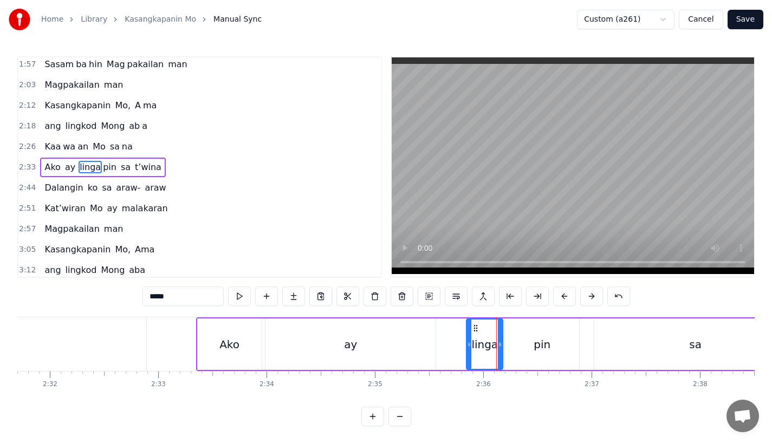
click at [504, 344] on div "linga pin" at bounding box center [523, 344] width 114 height 51
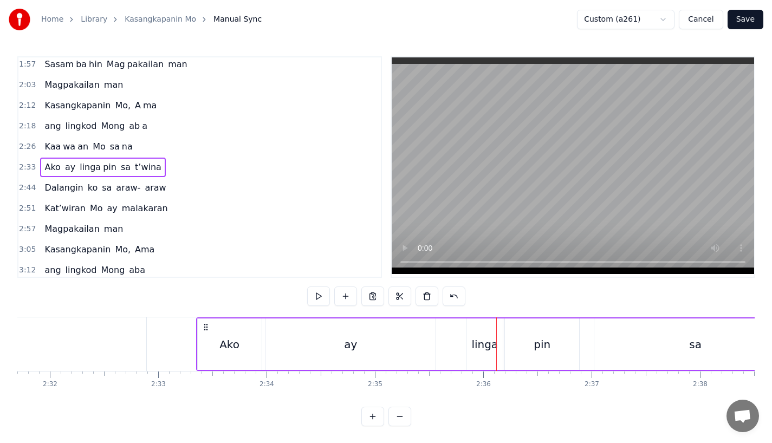
click at [484, 345] on div "linga" at bounding box center [484, 345] width 27 height 16
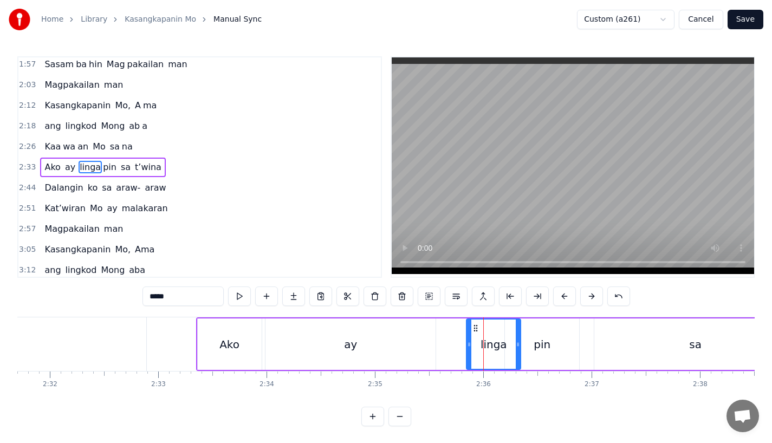
drag, startPoint x: 500, startPoint y: 345, endPoint x: 519, endPoint y: 345, distance: 19.0
click at [519, 345] on icon at bounding box center [518, 344] width 4 height 9
click at [535, 345] on div "pin" at bounding box center [542, 345] width 17 height 16
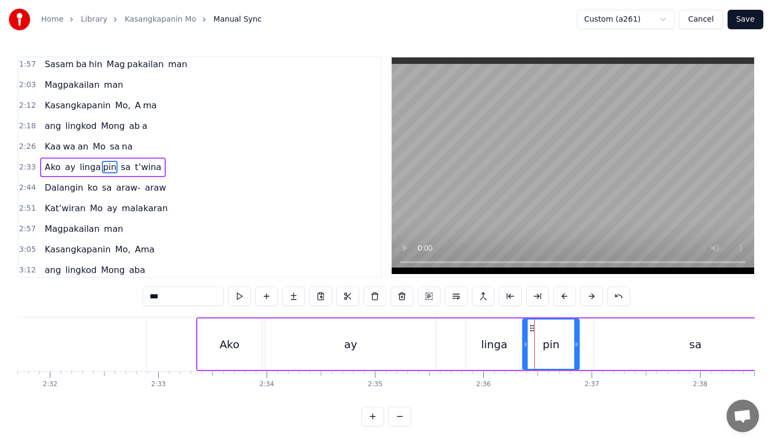
drag, startPoint x: 506, startPoint y: 344, endPoint x: 525, endPoint y: 344, distance: 19.0
click at [525, 344] on icon at bounding box center [525, 344] width 4 height 9
click at [415, 350] on div "ay" at bounding box center [351, 344] width 170 height 51
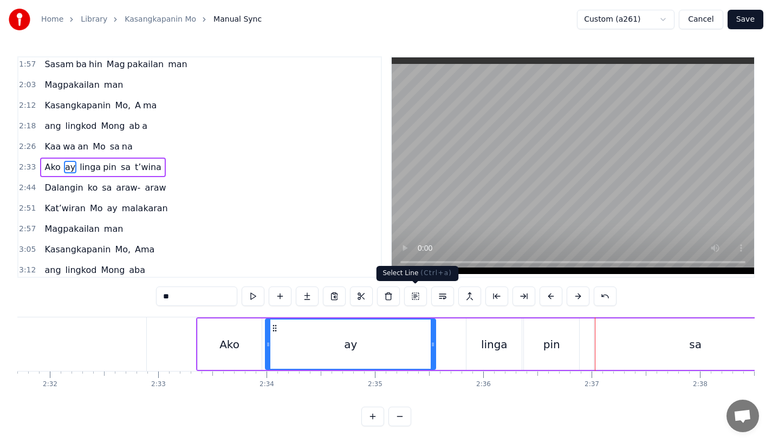
click at [399, 337] on div "ay" at bounding box center [350, 344] width 169 height 49
click at [480, 348] on div "linga" at bounding box center [494, 344] width 55 height 51
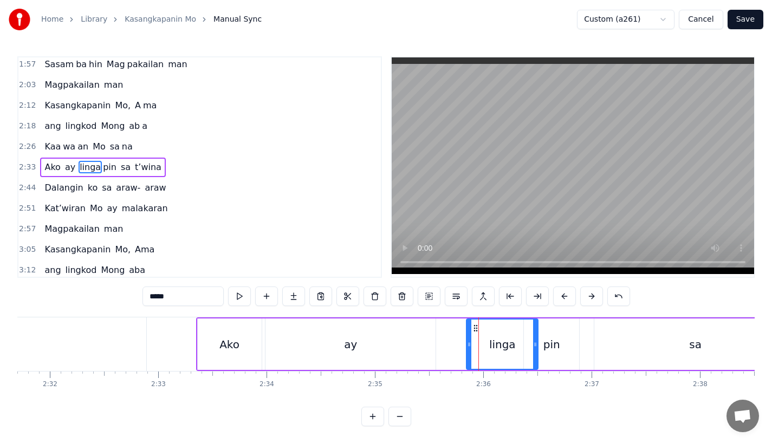
drag, startPoint x: 519, startPoint y: 347, endPoint x: 536, endPoint y: 347, distance: 17.9
click at [536, 347] on icon at bounding box center [535, 344] width 4 height 9
click at [560, 347] on div "pin" at bounding box center [551, 344] width 55 height 51
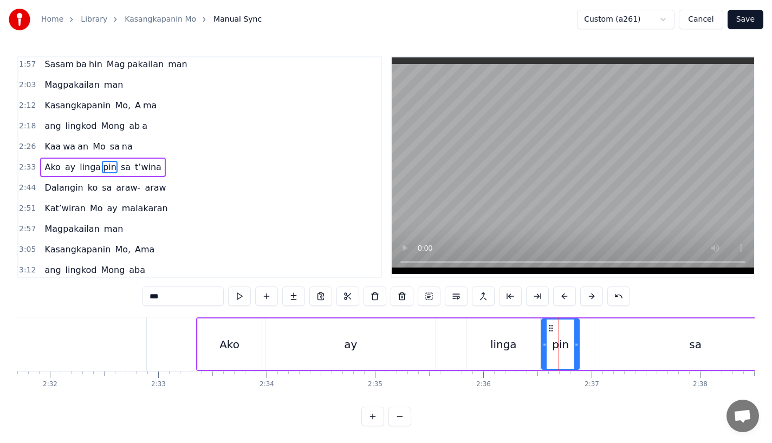
drag, startPoint x: 526, startPoint y: 346, endPoint x: 544, endPoint y: 346, distance: 18.4
click at [544, 346] on icon at bounding box center [544, 344] width 4 height 9
drag, startPoint x: 577, startPoint y: 346, endPoint x: 586, endPoint y: 346, distance: 9.8
click at [586, 346] on icon at bounding box center [585, 344] width 4 height 9
click at [407, 339] on div "ay" at bounding box center [351, 344] width 170 height 51
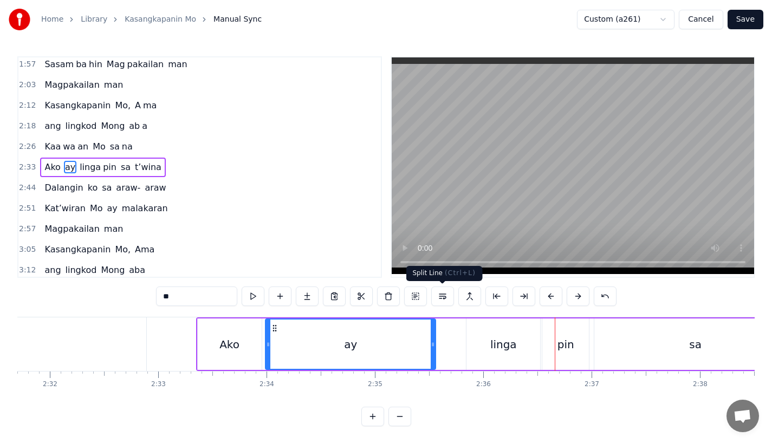
click at [499, 343] on div "linga" at bounding box center [503, 345] width 27 height 16
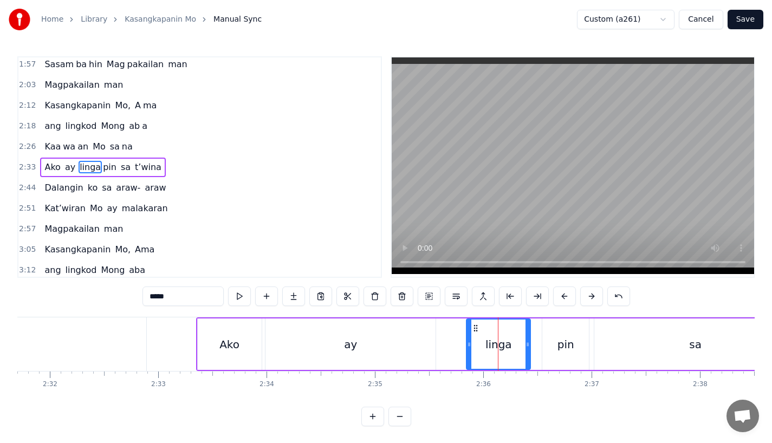
drag, startPoint x: 538, startPoint y: 344, endPoint x: 526, endPoint y: 345, distance: 11.9
click at [526, 345] on icon at bounding box center [528, 344] width 4 height 9
click at [553, 341] on div "pin" at bounding box center [565, 344] width 47 height 51
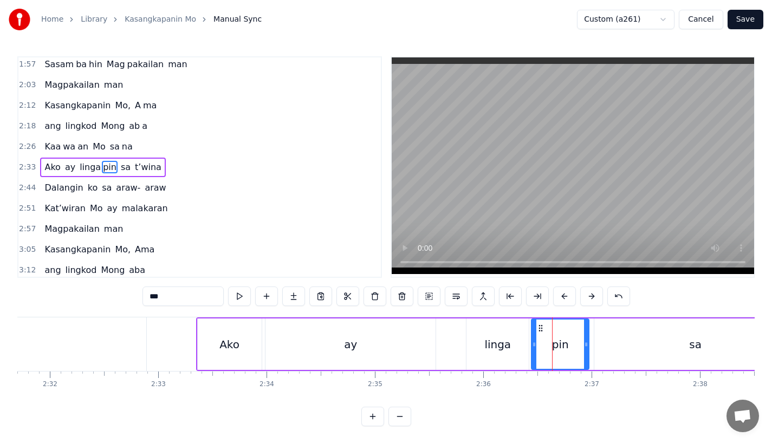
drag, startPoint x: 546, startPoint y: 343, endPoint x: 535, endPoint y: 343, distance: 10.8
click at [535, 343] on icon at bounding box center [534, 344] width 4 height 9
click at [364, 343] on div "ay" at bounding box center [351, 344] width 170 height 51
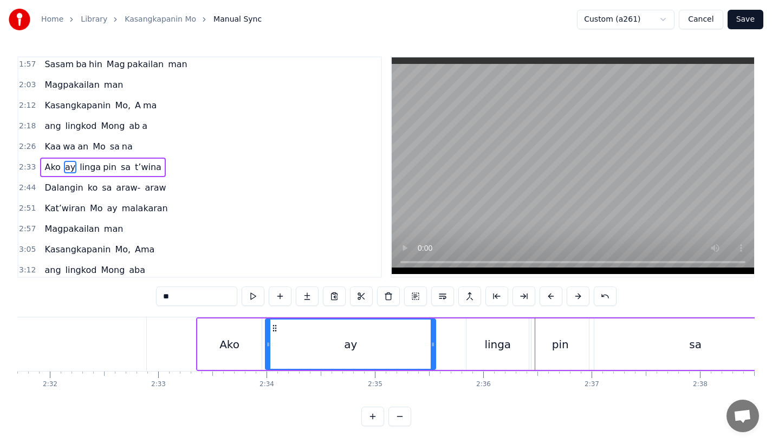
click at [468, 347] on div "linga" at bounding box center [498, 344] width 62 height 51
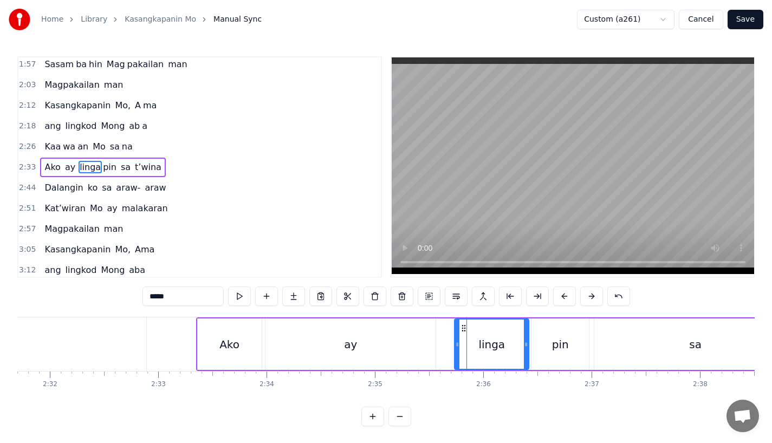
drag, startPoint x: 469, startPoint y: 351, endPoint x: 457, endPoint y: 351, distance: 11.9
click at [457, 351] on div at bounding box center [457, 344] width 4 height 49
click at [365, 353] on div "ay" at bounding box center [351, 344] width 170 height 51
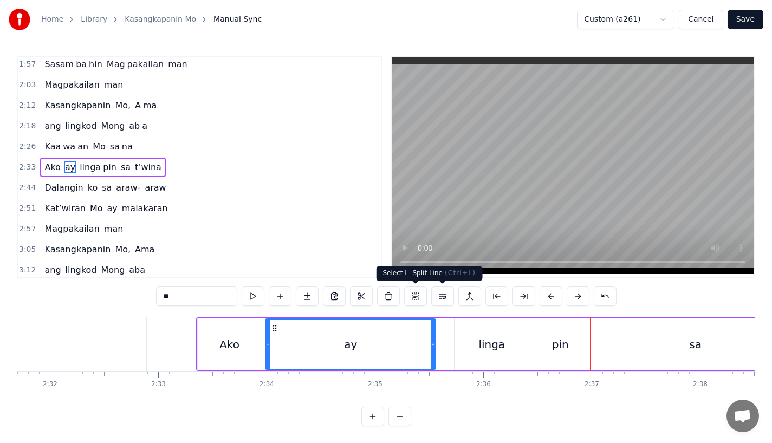
click at [456, 325] on div "linga" at bounding box center [492, 344] width 74 height 51
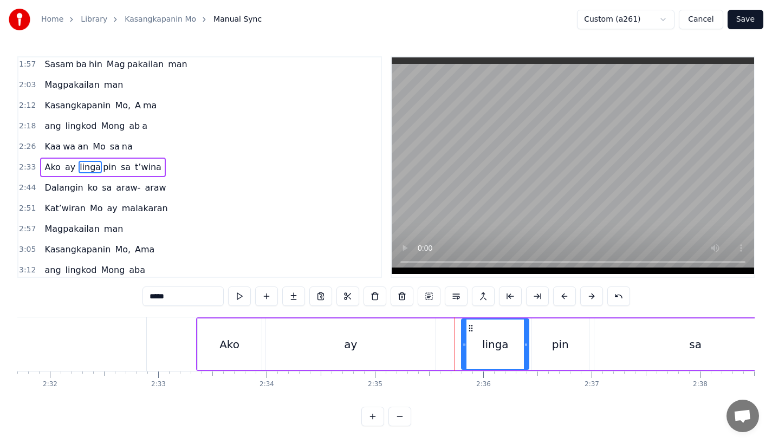
drag, startPoint x: 458, startPoint y: 338, endPoint x: 467, endPoint y: 338, distance: 8.7
click at [467, 338] on div at bounding box center [464, 344] width 4 height 49
click at [389, 348] on div "ay" at bounding box center [351, 344] width 170 height 51
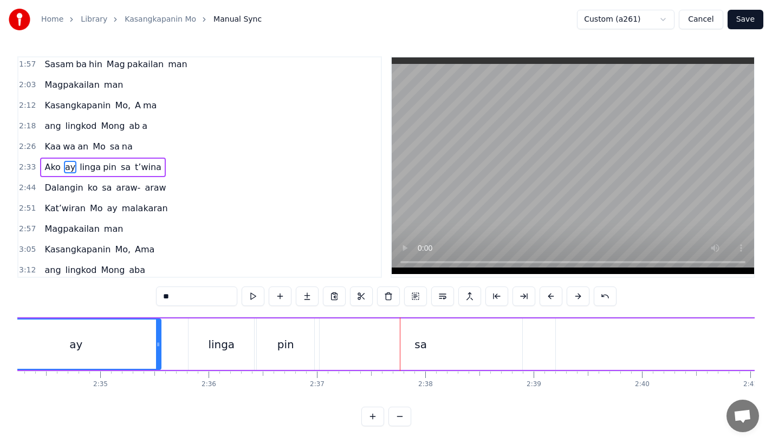
scroll to position [0, 16717]
click at [287, 344] on div "pin" at bounding box center [284, 345] width 17 height 16
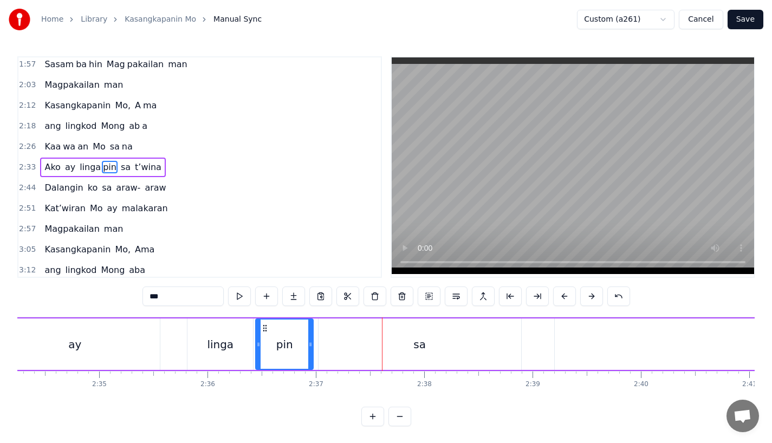
click at [361, 348] on div "sa" at bounding box center [420, 344] width 203 height 51
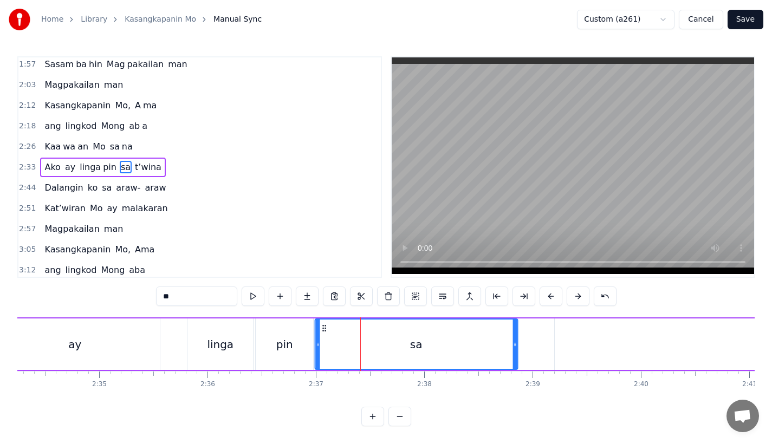
click at [323, 328] on circle at bounding box center [322, 328] width 1 height 1
drag, startPoint x: 516, startPoint y: 341, endPoint x: 477, endPoint y: 341, distance: 39.0
click at [481, 341] on icon at bounding box center [483, 344] width 4 height 9
click at [283, 342] on div "pin" at bounding box center [284, 345] width 17 height 16
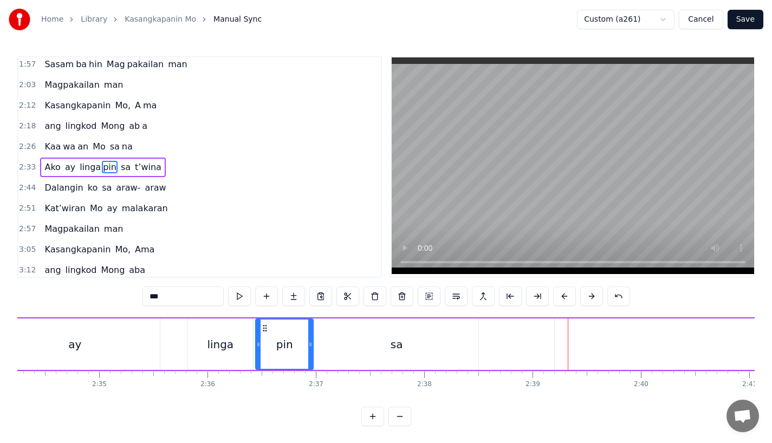
click at [449, 323] on div "sa" at bounding box center [397, 344] width 164 height 51
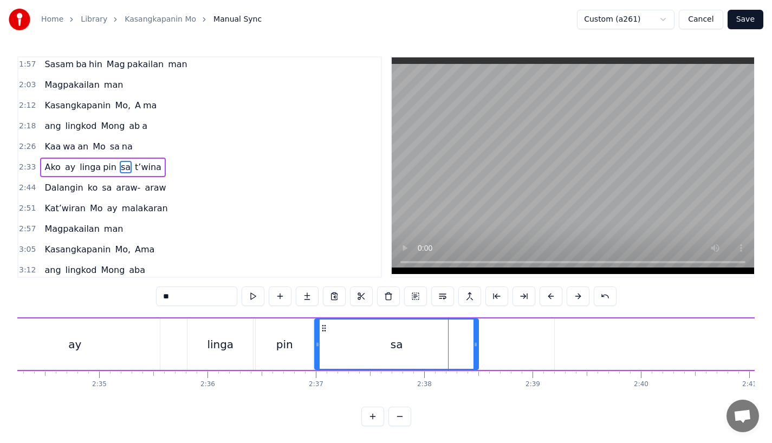
click at [478, 341] on icon at bounding box center [476, 344] width 4 height 9
click at [483, 341] on icon at bounding box center [480, 344] width 4 height 9
click at [418, 345] on div "sa" at bounding box center [400, 344] width 170 height 49
click at [577, 344] on div "t’wina" at bounding box center [784, 344] width 458 height 51
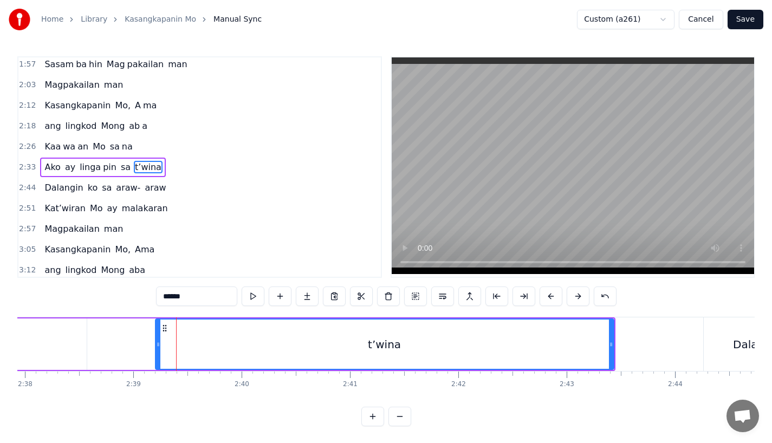
scroll to position [0, 17114]
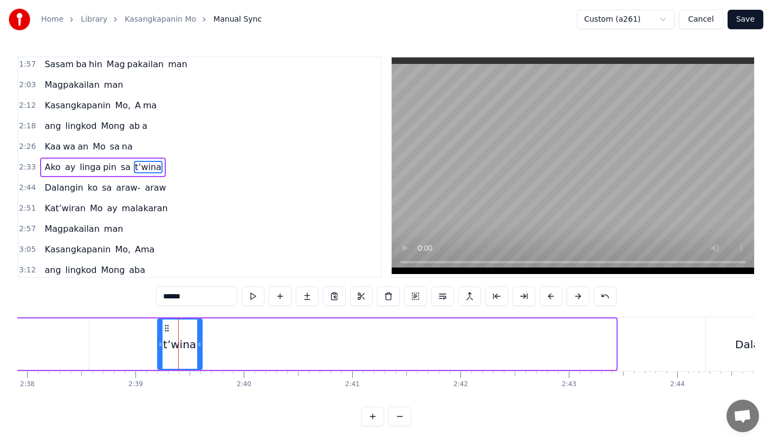
drag, startPoint x: 615, startPoint y: 352, endPoint x: 203, endPoint y: 350, distance: 411.8
click at [202, 350] on div at bounding box center [199, 344] width 4 height 49
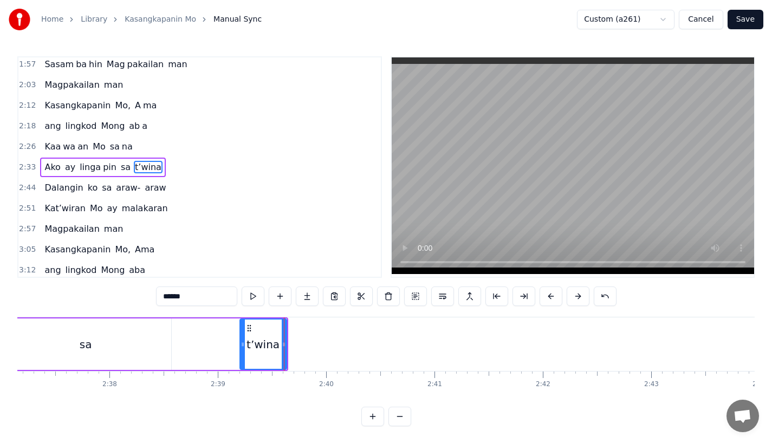
scroll to position [0, 17017]
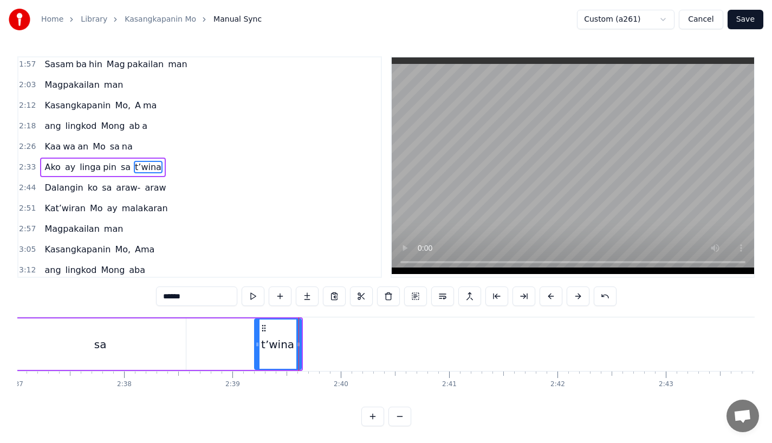
drag, startPoint x: 255, startPoint y: 343, endPoint x: 237, endPoint y: 343, distance: 17.9
click at [255, 343] on icon at bounding box center [257, 344] width 4 height 9
click at [202, 295] on input "******" at bounding box center [196, 297] width 81 height 20
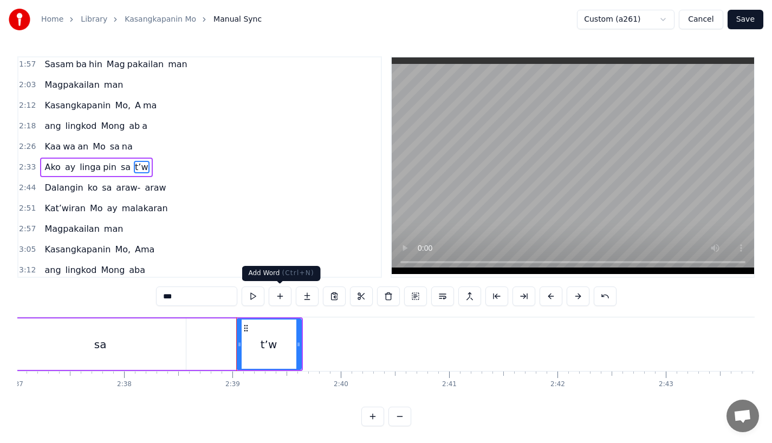
type input "***"
click at [304, 295] on button at bounding box center [307, 297] width 23 height 20
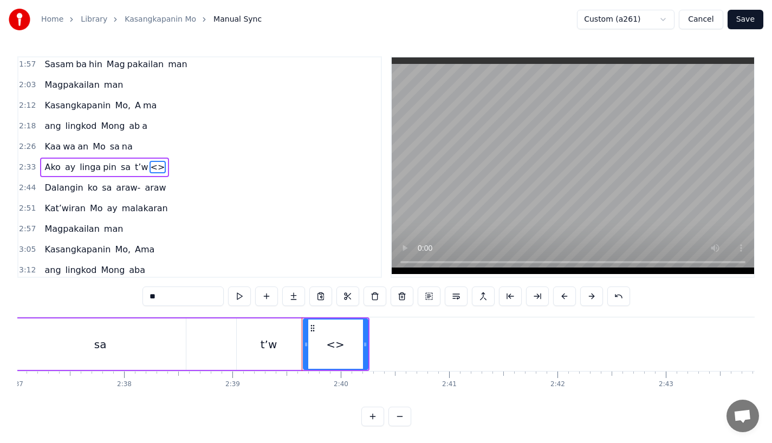
drag, startPoint x: 175, startPoint y: 299, endPoint x: 110, endPoint y: 299, distance: 65.0
click at [110, 299] on div "0:18 Ang bu hay ko ng i to 0:25 i ni la an sa I yo 0:33 Nawa'y marapatin Mo 0:4…" at bounding box center [386, 241] width 738 height 370
drag, startPoint x: 363, startPoint y: 344, endPoint x: 460, endPoint y: 343, distance: 97.0
click at [460, 343] on icon at bounding box center [460, 344] width 4 height 9
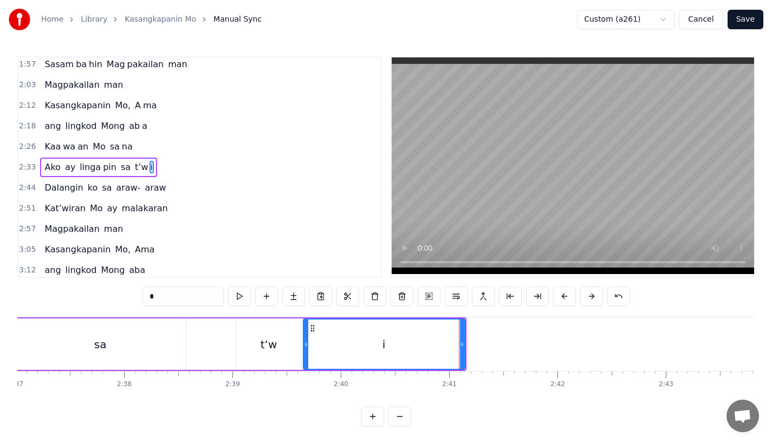
type input "*"
click at [294, 295] on button at bounding box center [293, 297] width 23 height 20
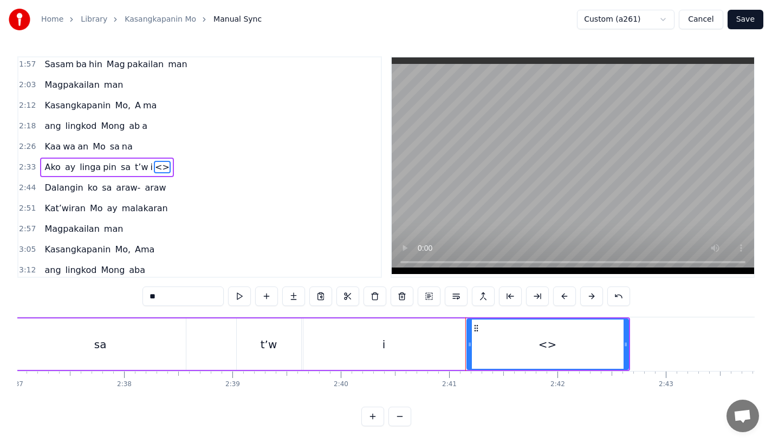
drag, startPoint x: 166, startPoint y: 293, endPoint x: 99, endPoint y: 293, distance: 67.7
click at [99, 293] on div "0:18 Ang bu hay ko ng i to 0:25 i ni la an sa I yo 0:33 Nawa'y marapatin Mo 0:4…" at bounding box center [386, 241] width 738 height 370
click at [379, 345] on div "i" at bounding box center [383, 344] width 161 height 51
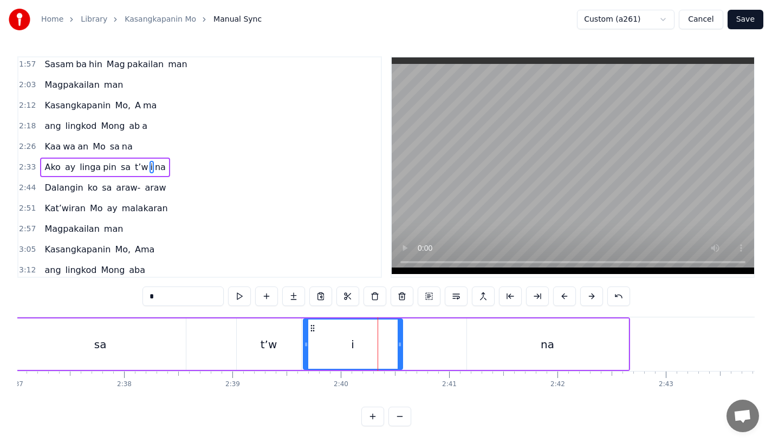
drag, startPoint x: 461, startPoint y: 347, endPoint x: 398, endPoint y: 347, distance: 62.9
click at [398, 347] on icon at bounding box center [400, 344] width 4 height 9
click at [467, 347] on div "na" at bounding box center [548, 344] width 163 height 51
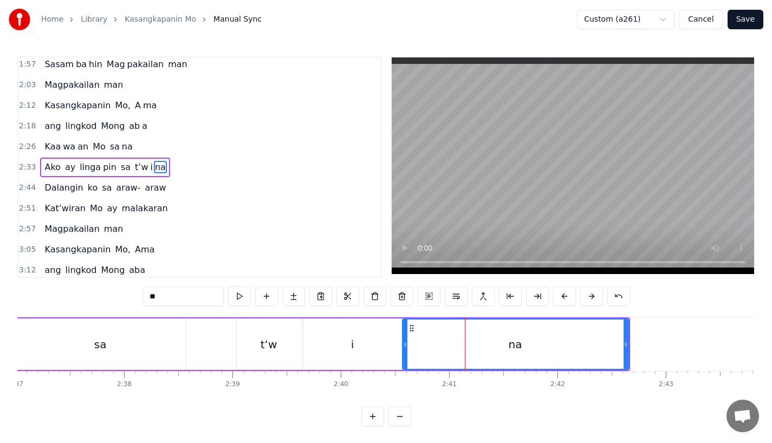
drag, startPoint x: 470, startPoint y: 350, endPoint x: 405, endPoint y: 361, distance: 65.4
click at [405, 361] on div at bounding box center [405, 344] width 4 height 49
click at [167, 327] on div "sa" at bounding box center [100, 344] width 171 height 51
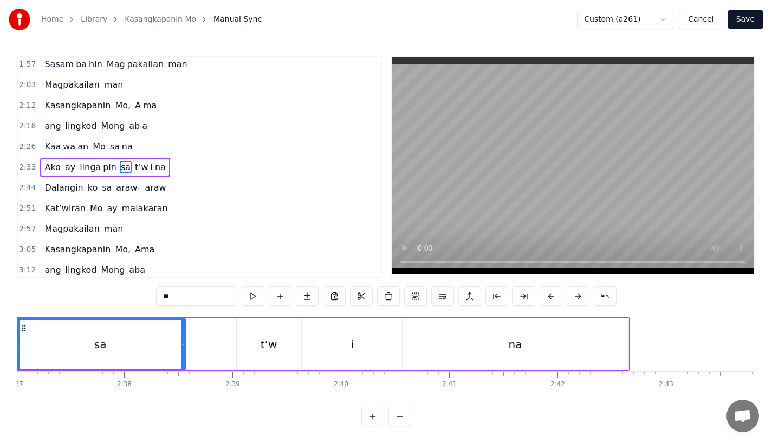
click at [251, 333] on div "t’w" at bounding box center [269, 344] width 64 height 51
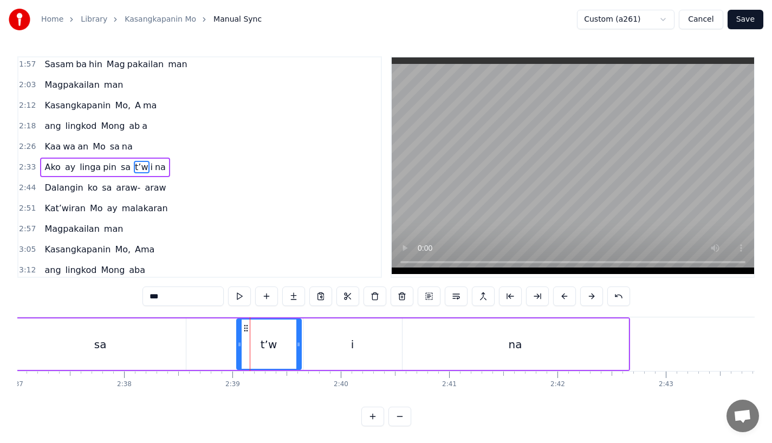
click at [61, 342] on div "sa" at bounding box center [100, 344] width 171 height 51
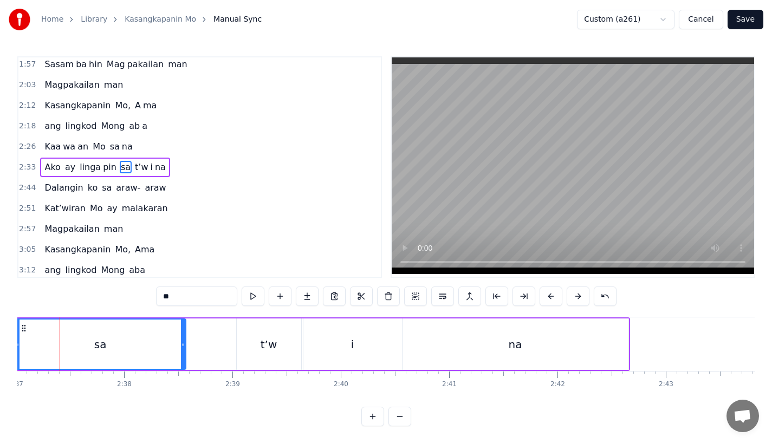
scroll to position [0, 17005]
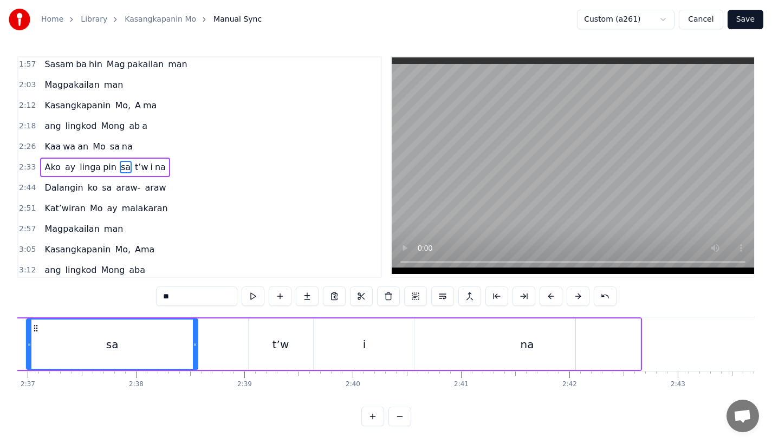
click at [173, 322] on div "sa" at bounding box center [112, 344] width 170 height 49
click at [271, 346] on div "t’w" at bounding box center [281, 344] width 64 height 51
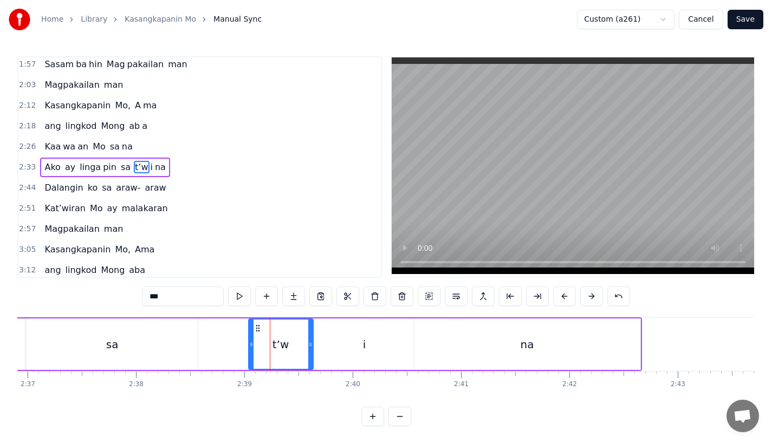
click at [249, 347] on icon at bounding box center [251, 344] width 4 height 9
click at [171, 340] on div "sa" at bounding box center [112, 344] width 171 height 51
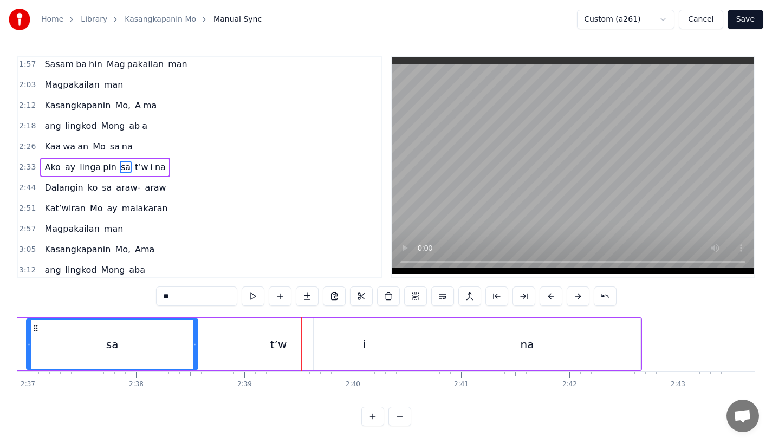
click at [261, 347] on div "t’w" at bounding box center [278, 344] width 69 height 51
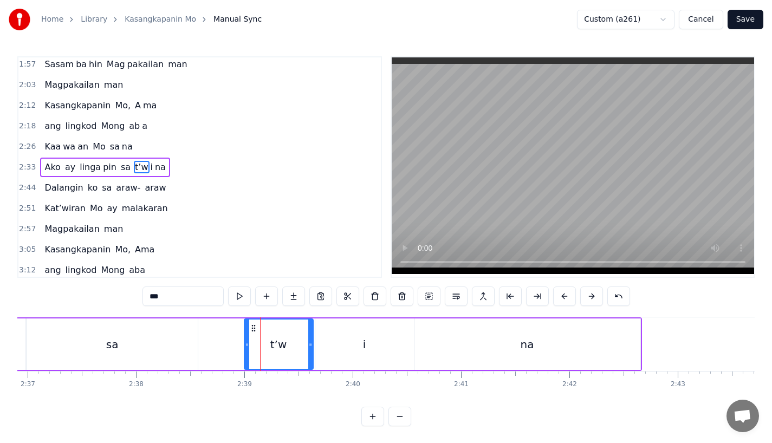
drag, startPoint x: 248, startPoint y: 346, endPoint x: 256, endPoint y: 346, distance: 8.1
click at [249, 346] on icon at bounding box center [247, 344] width 4 height 9
click at [182, 344] on div "sa" at bounding box center [112, 344] width 171 height 51
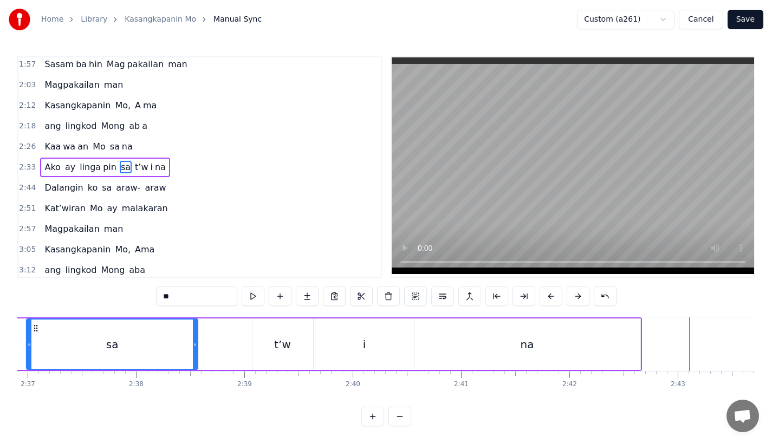
click at [296, 356] on div "t’w" at bounding box center [283, 344] width 61 height 51
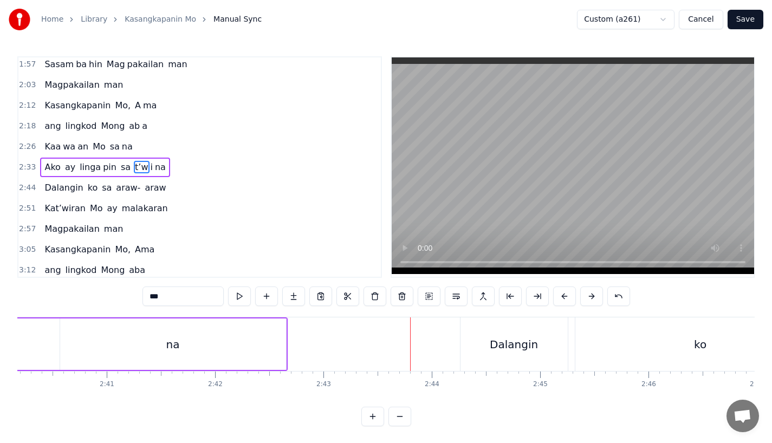
scroll to position [0, 17291]
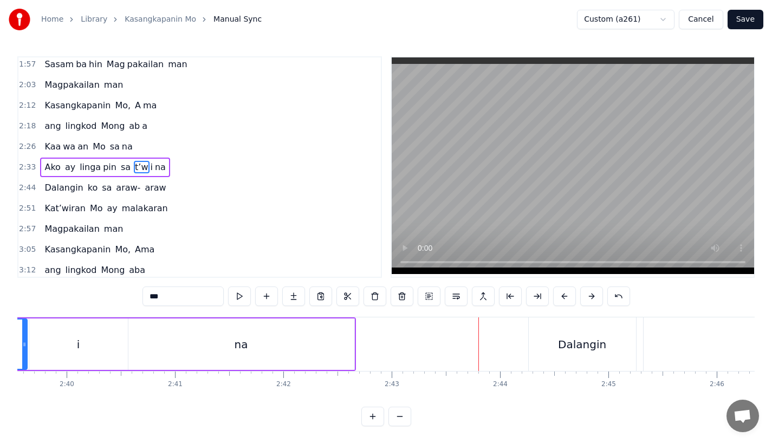
click at [332, 355] on div "na" at bounding box center [241, 344] width 226 height 51
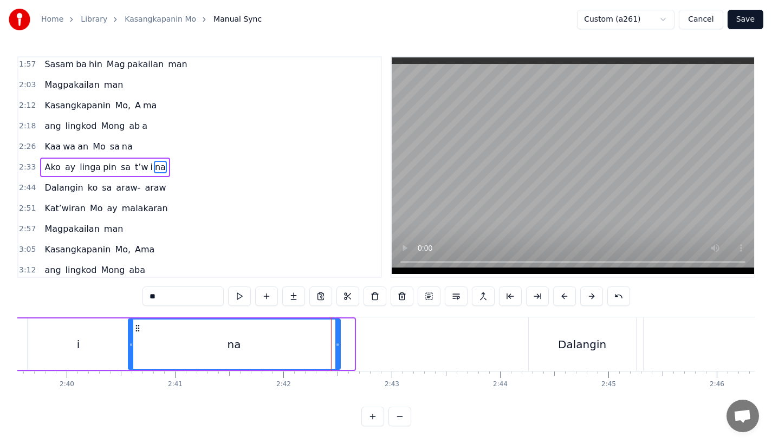
drag, startPoint x: 351, startPoint y: 346, endPoint x: 332, endPoint y: 347, distance: 19.0
click at [335, 346] on icon at bounding box center [337, 344] width 4 height 9
click at [268, 339] on div "na" at bounding box center [232, 344] width 206 height 49
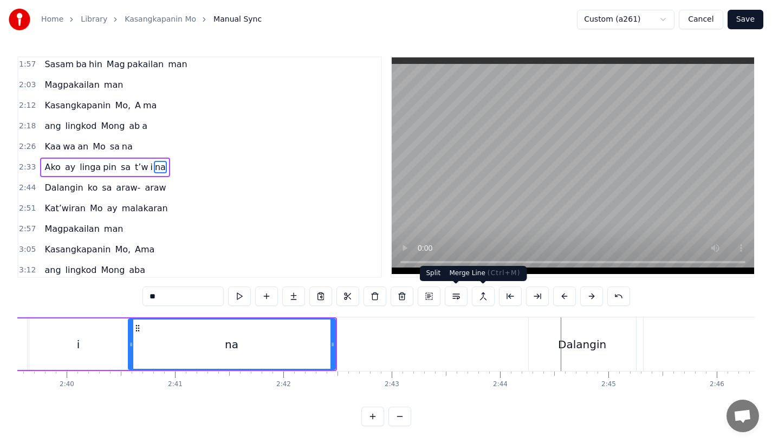
click at [562, 344] on div "Dalangin" at bounding box center [582, 345] width 48 height 16
type input "********"
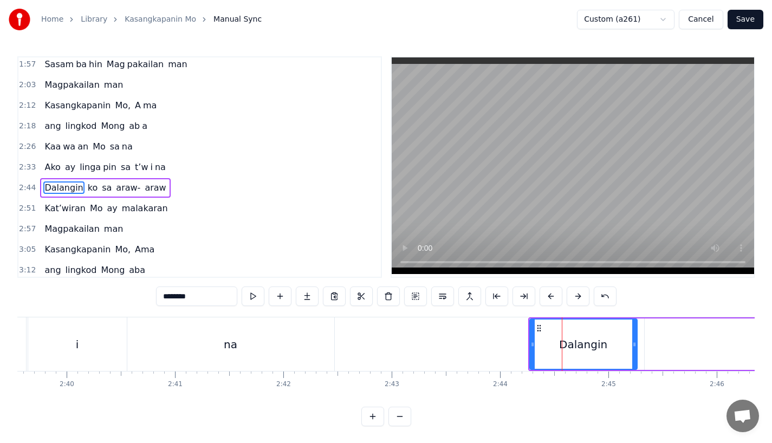
scroll to position [271, 0]
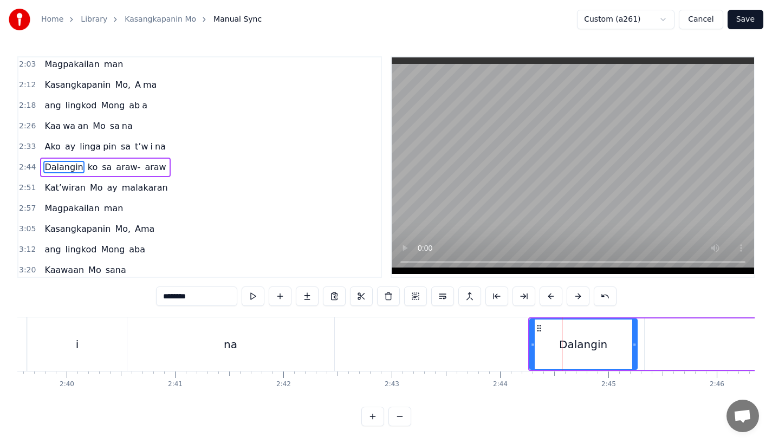
click at [549, 298] on button at bounding box center [551, 297] width 23 height 20
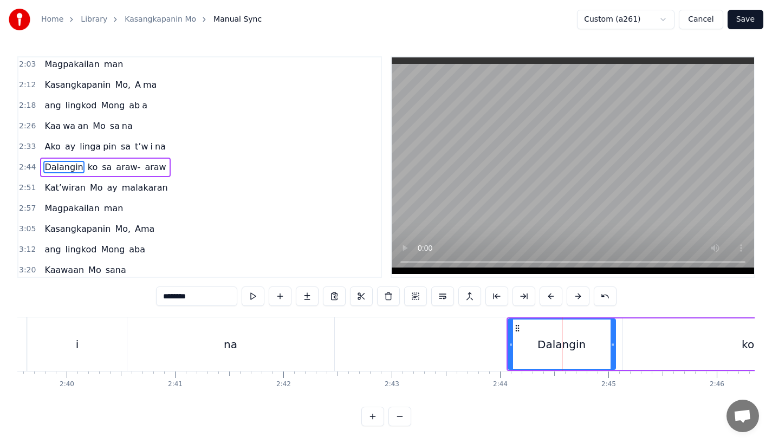
click at [549, 298] on button at bounding box center [551, 297] width 23 height 20
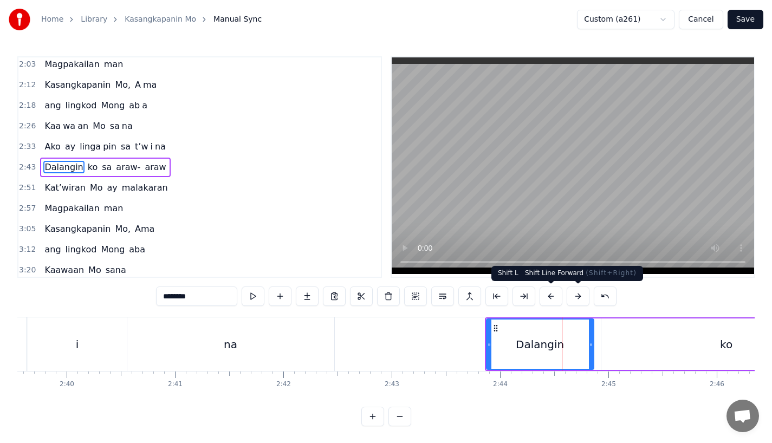
click at [567, 297] on button at bounding box center [578, 297] width 23 height 20
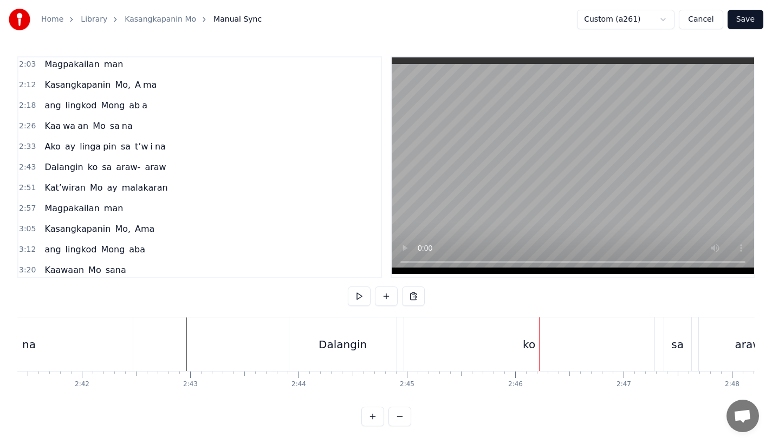
scroll to position [0, 17491]
click at [481, 351] on div "ko" at bounding box center [531, 345] width 250 height 54
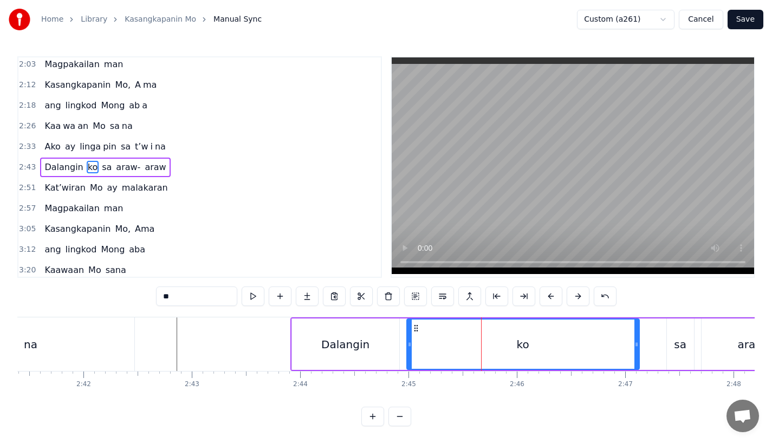
drag, startPoint x: 654, startPoint y: 348, endPoint x: 583, endPoint y: 348, distance: 71.5
click at [635, 348] on icon at bounding box center [637, 344] width 4 height 9
click at [370, 347] on div "Dalangin" at bounding box center [345, 344] width 107 height 51
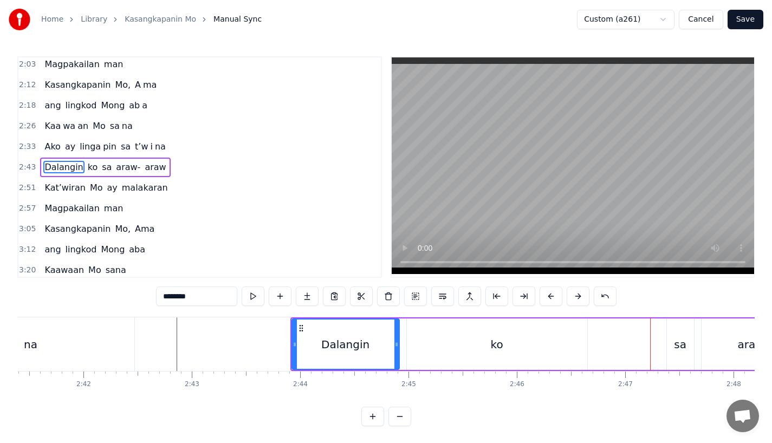
click at [677, 353] on div "sa" at bounding box center [680, 344] width 27 height 51
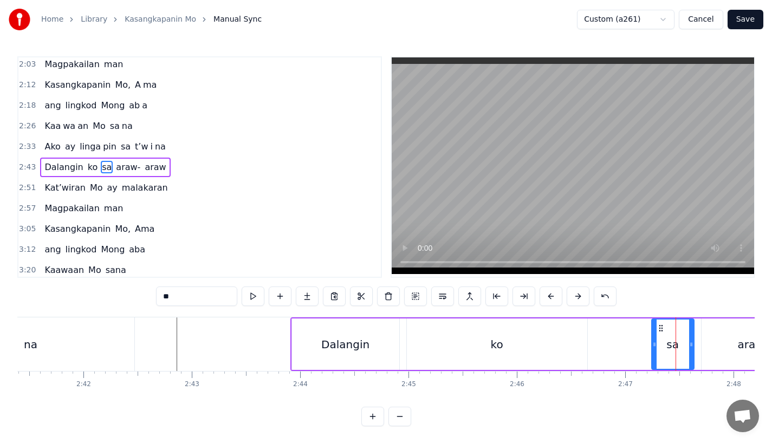
drag, startPoint x: 669, startPoint y: 353, endPoint x: 653, endPoint y: 353, distance: 15.7
click at [653, 353] on div at bounding box center [654, 344] width 4 height 49
click at [560, 354] on div "ko" at bounding box center [497, 344] width 180 height 51
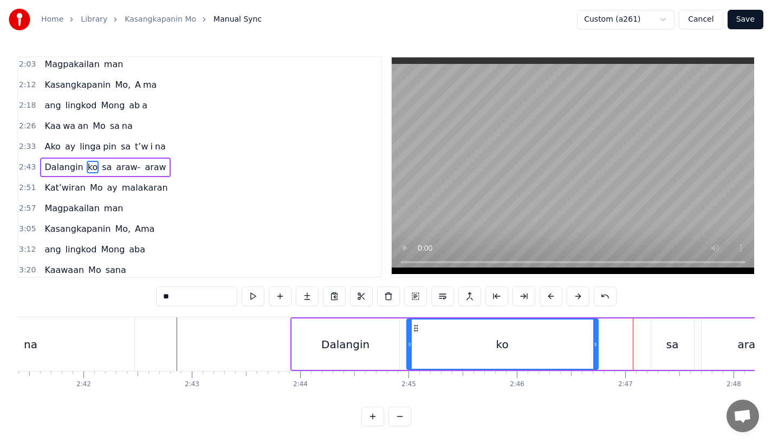
drag, startPoint x: 585, startPoint y: 344, endPoint x: 598, endPoint y: 344, distance: 13.5
click at [596, 344] on circle at bounding box center [596, 344] width 1 height 1
click at [547, 345] on div "ko" at bounding box center [503, 344] width 193 height 49
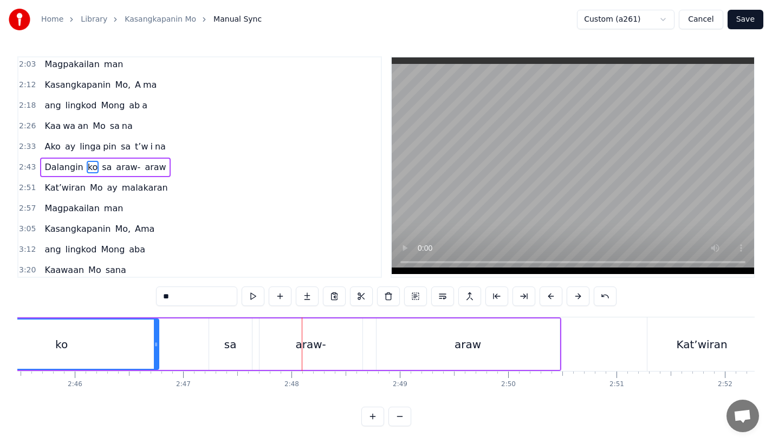
scroll to position [0, 17881]
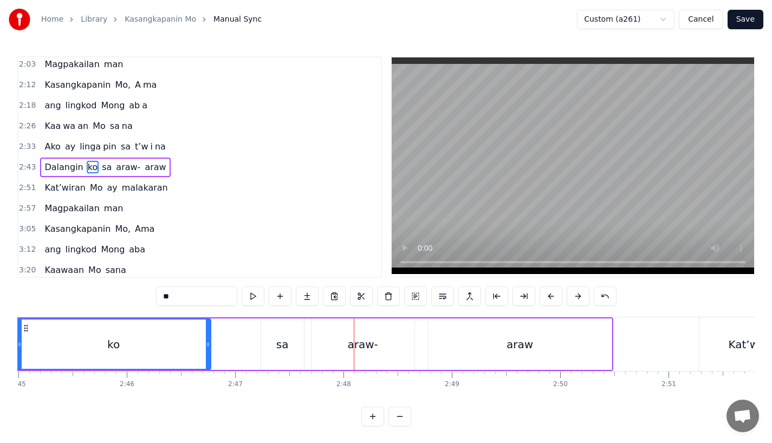
click at [286, 333] on div "sa" at bounding box center [282, 344] width 43 height 51
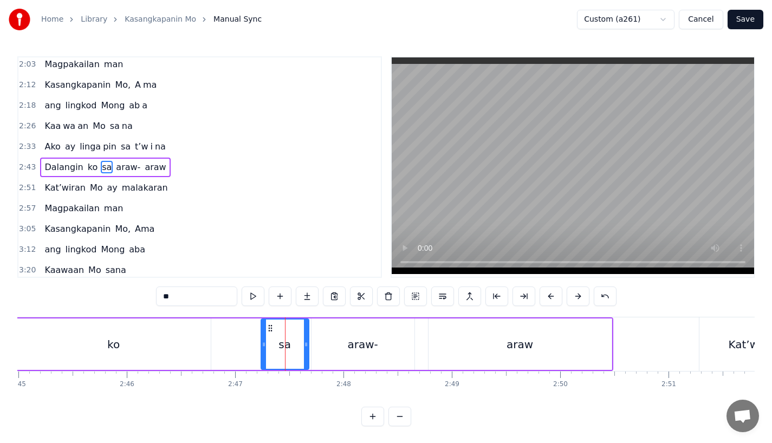
click at [305, 346] on icon at bounding box center [306, 344] width 4 height 9
click at [261, 340] on icon at bounding box center [263, 344] width 4 height 9
click at [168, 340] on div "ko" at bounding box center [114, 344] width 194 height 51
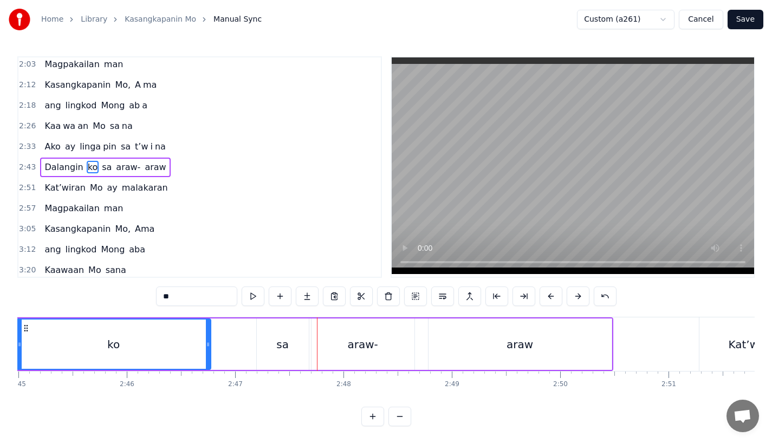
click at [273, 346] on div "sa" at bounding box center [283, 344] width 52 height 51
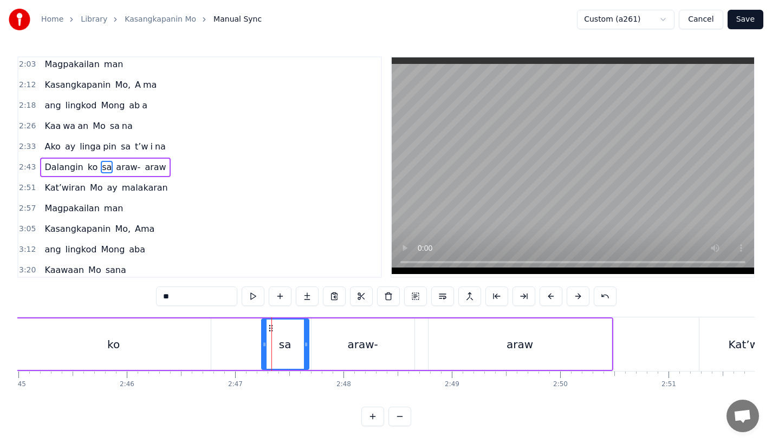
drag, startPoint x: 260, startPoint y: 346, endPoint x: 268, endPoint y: 344, distance: 7.9
click at [267, 345] on icon at bounding box center [264, 344] width 4 height 9
click at [194, 341] on div "ko" at bounding box center [114, 344] width 194 height 51
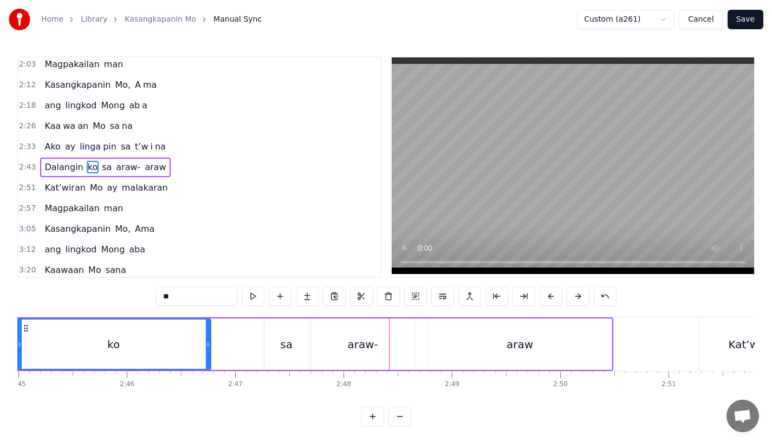
click at [274, 337] on div "sa" at bounding box center [286, 344] width 44 height 51
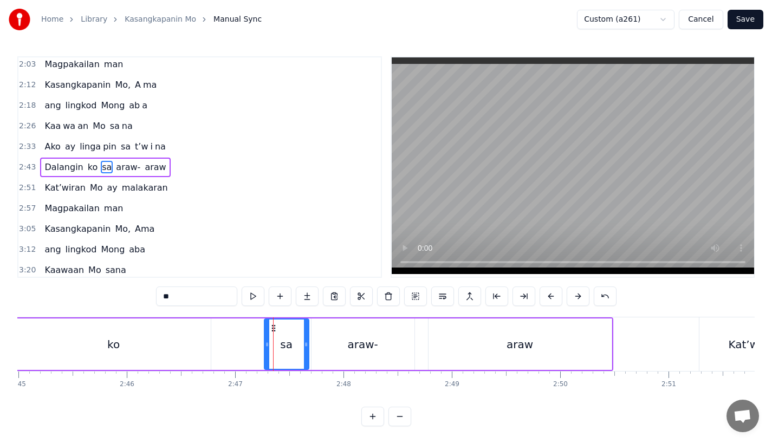
click at [195, 342] on div "ko" at bounding box center [114, 344] width 194 height 51
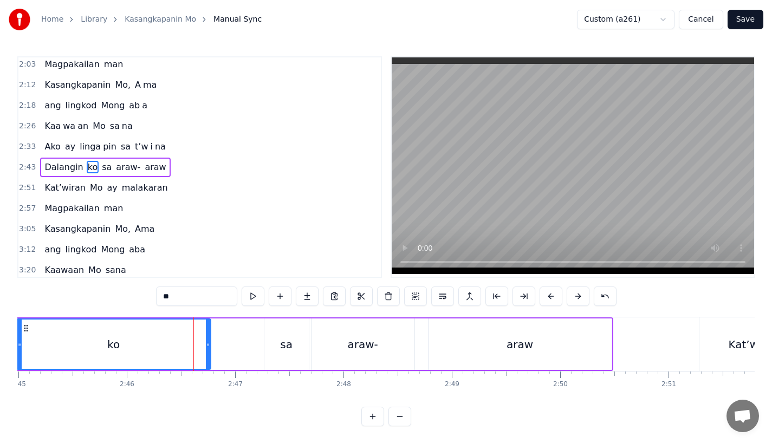
drag, startPoint x: 207, startPoint y: 344, endPoint x: 219, endPoint y: 344, distance: 12.5
click at [210, 344] on icon at bounding box center [208, 344] width 4 height 9
click at [173, 341] on div "ko" at bounding box center [119, 344] width 205 height 49
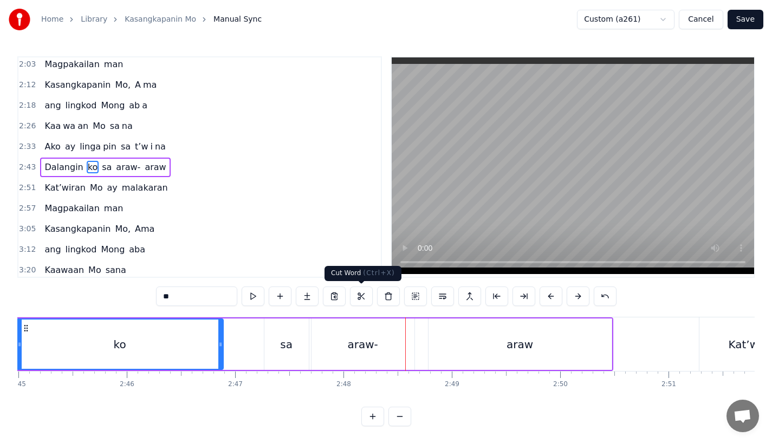
click at [351, 334] on div "araw-" at bounding box center [363, 344] width 103 height 51
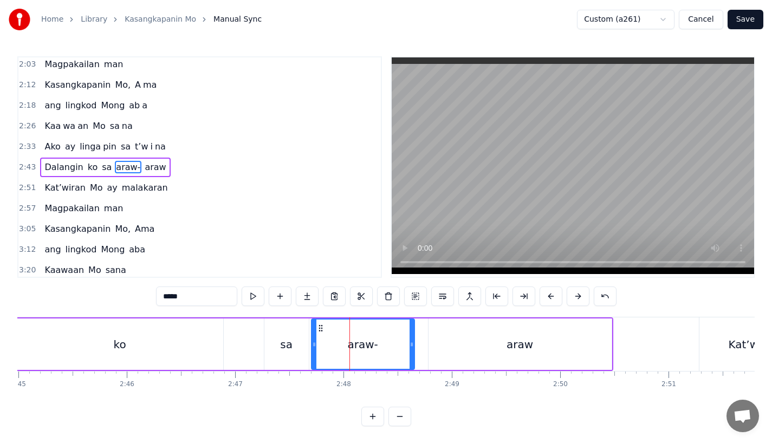
click at [301, 329] on div "sa" at bounding box center [286, 344] width 44 height 51
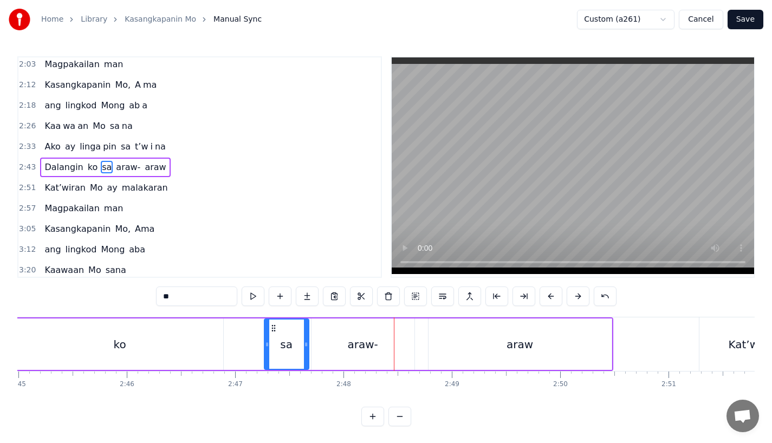
click at [386, 348] on div "araw-" at bounding box center [363, 344] width 103 height 51
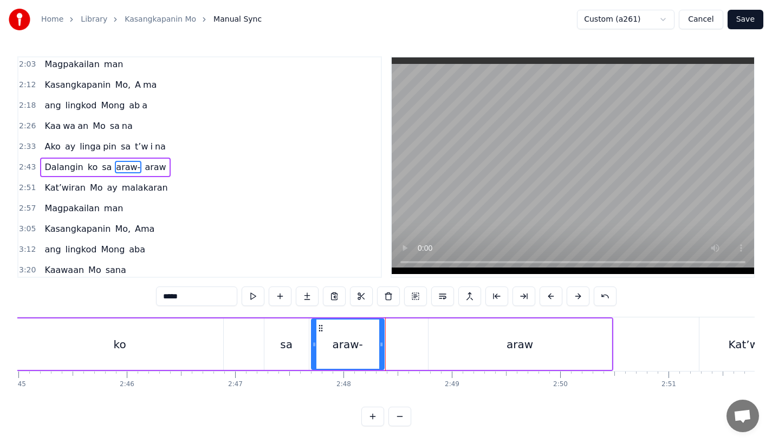
drag, startPoint x: 412, startPoint y: 348, endPoint x: 381, endPoint y: 348, distance: 30.9
click at [381, 348] on icon at bounding box center [381, 344] width 4 height 9
drag, startPoint x: 167, startPoint y: 295, endPoint x: 275, endPoint y: 295, distance: 107.8
click at [275, 295] on div "*****" at bounding box center [386, 297] width 461 height 20
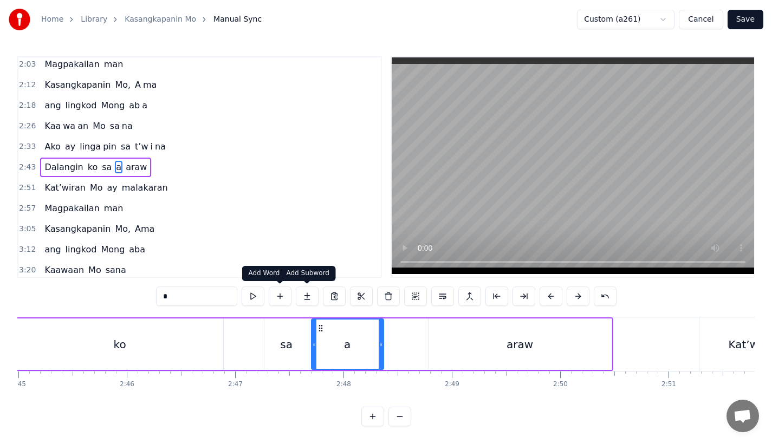
type input "*"
click at [308, 297] on button at bounding box center [307, 297] width 23 height 20
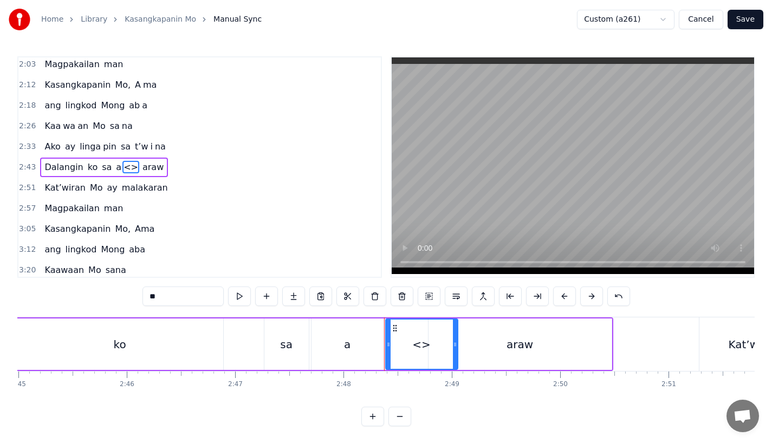
drag, startPoint x: 172, startPoint y: 300, endPoint x: 105, endPoint y: 299, distance: 67.8
click at [105, 299] on div "0:18 Ang bu hay ko ng i to 0:25 i ni la an sa I yo 0:33 Nawa'y marapatin Mo 0:4…" at bounding box center [386, 241] width 738 height 370
paste input "**"
click at [466, 348] on div "araw" at bounding box center [520, 344] width 183 height 51
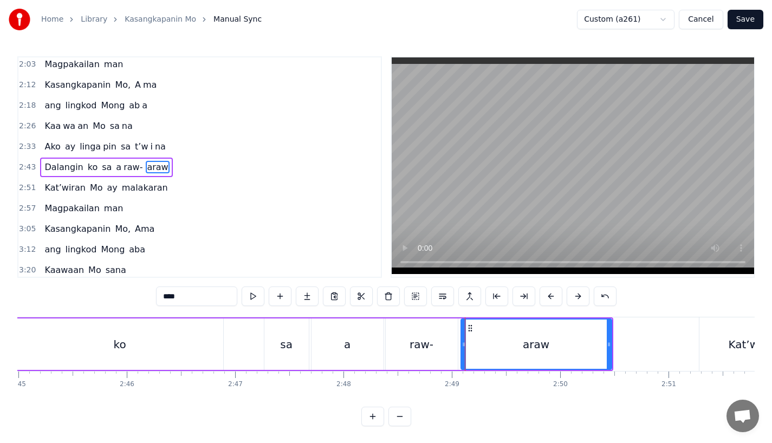
drag, startPoint x: 430, startPoint y: 346, endPoint x: 463, endPoint y: 347, distance: 32.5
click at [463, 347] on icon at bounding box center [464, 344] width 4 height 9
click at [265, 338] on div "sa" at bounding box center [286, 344] width 44 height 51
type input "**"
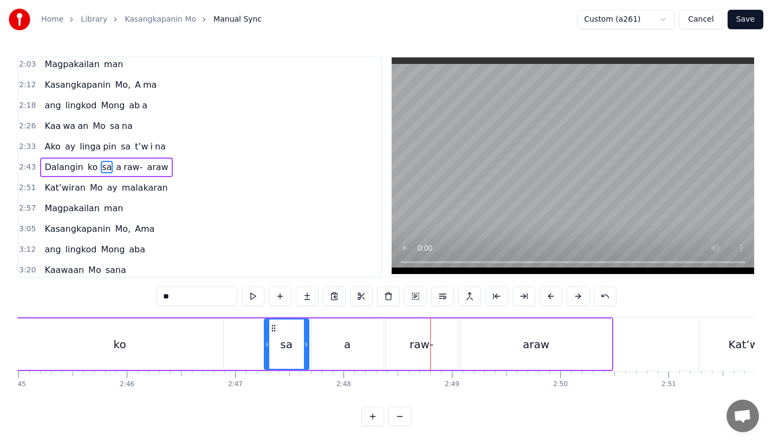
click at [241, 365] on div "Dalangin ko sa a raw- araw" at bounding box center [256, 345] width 713 height 54
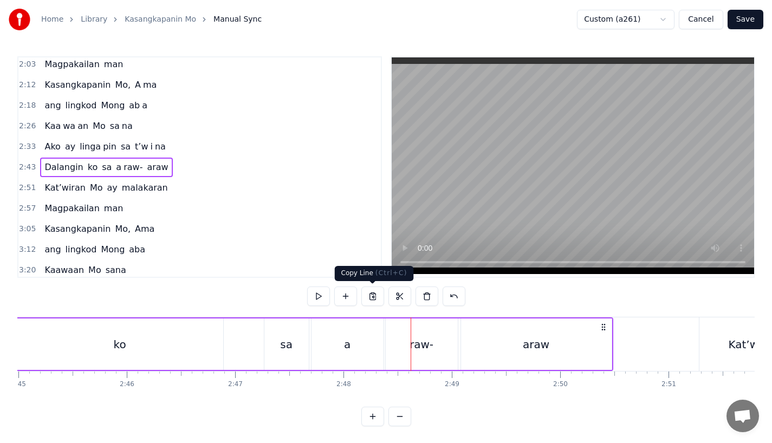
click at [368, 353] on div "a" at bounding box center [348, 344] width 72 height 51
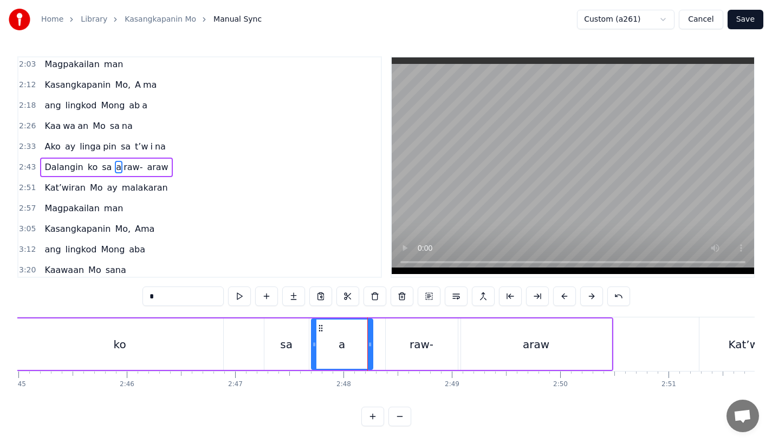
drag, startPoint x: 379, startPoint y: 351, endPoint x: 365, endPoint y: 351, distance: 13.5
click at [368, 351] on div at bounding box center [370, 344] width 4 height 49
click at [400, 350] on div "raw-" at bounding box center [422, 344] width 72 height 51
type input "****"
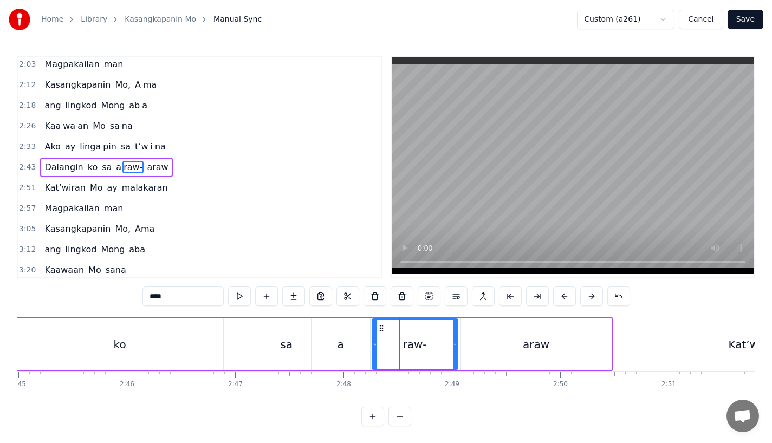
drag, startPoint x: 390, startPoint y: 349, endPoint x: 376, endPoint y: 350, distance: 14.1
click at [376, 350] on div at bounding box center [375, 344] width 4 height 49
click at [250, 345] on div "Dalangin ko sa a raw- araw" at bounding box center [256, 345] width 713 height 54
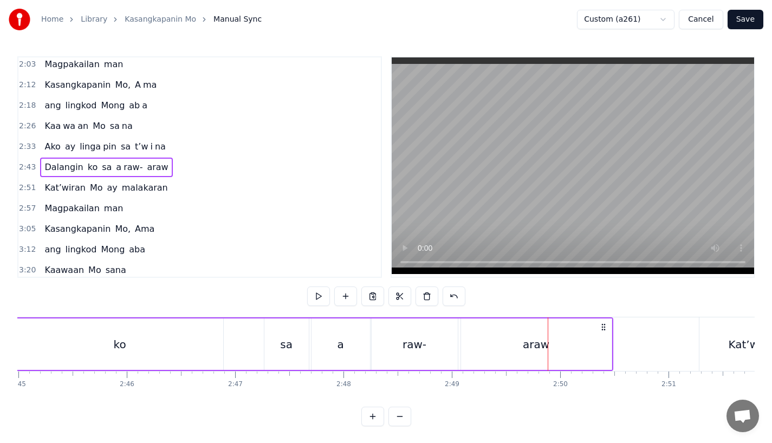
click at [430, 346] on div "raw-" at bounding box center [415, 344] width 86 height 51
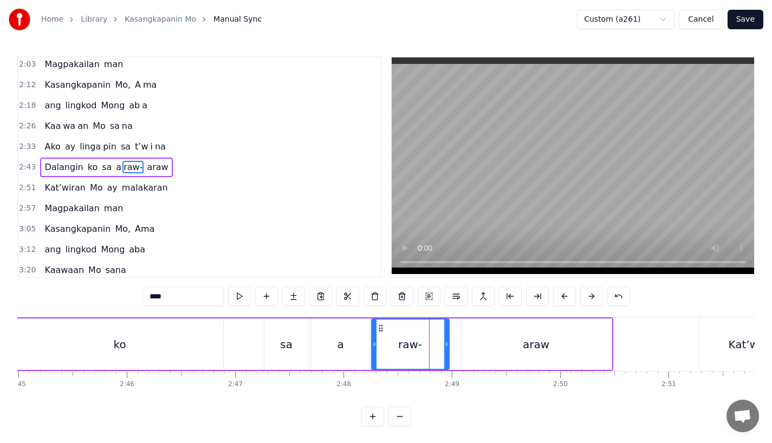
drag, startPoint x: 455, startPoint y: 346, endPoint x: 444, endPoint y: 347, distance: 10.4
click at [444, 347] on icon at bounding box center [446, 344] width 4 height 9
click at [476, 344] on div "araw" at bounding box center [536, 344] width 151 height 51
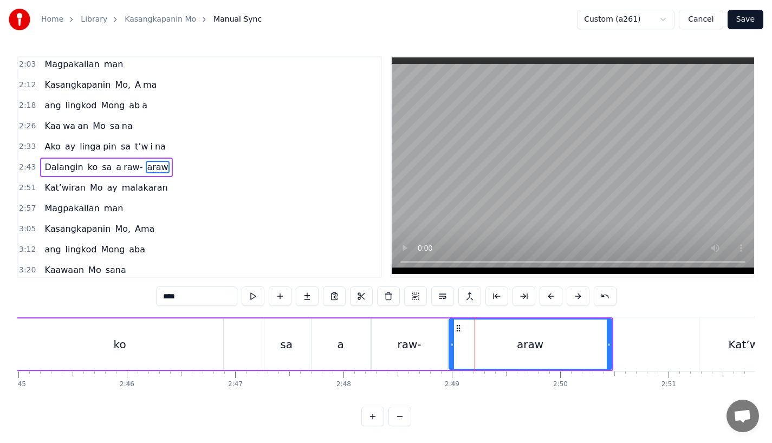
drag, startPoint x: 464, startPoint y: 345, endPoint x: 452, endPoint y: 345, distance: 11.9
click at [452, 345] on icon at bounding box center [452, 344] width 4 height 9
click at [221, 351] on div "ko" at bounding box center [120, 344] width 206 height 51
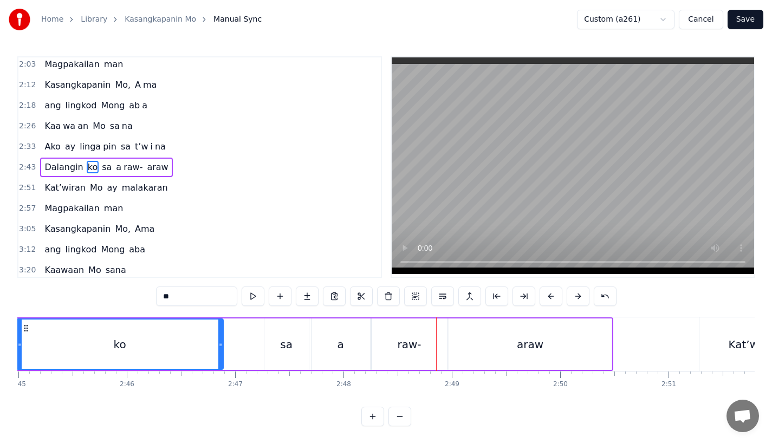
click at [340, 341] on div "a" at bounding box center [340, 345] width 7 height 16
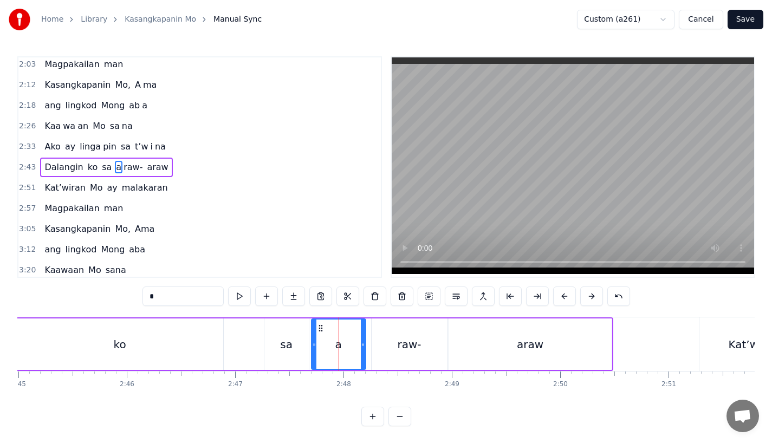
drag, startPoint x: 366, startPoint y: 348, endPoint x: 357, endPoint y: 348, distance: 9.8
click at [361, 348] on icon at bounding box center [363, 344] width 4 height 9
click at [384, 344] on div "raw-" at bounding box center [410, 344] width 76 height 51
type input "****"
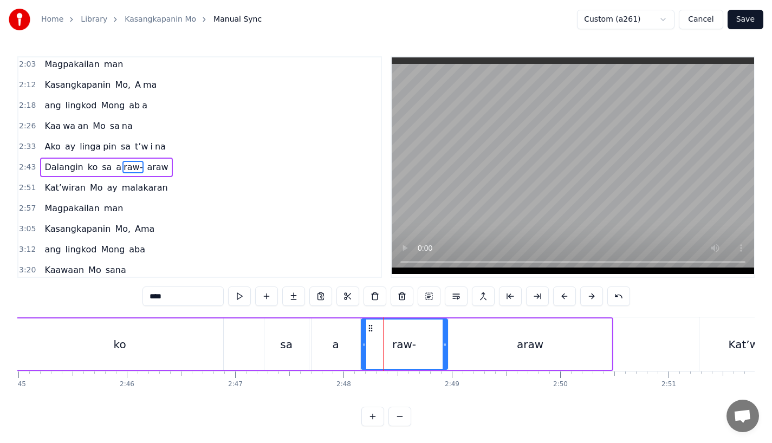
drag, startPoint x: 374, startPoint y: 344, endPoint x: 364, endPoint y: 344, distance: 10.3
click at [364, 344] on icon at bounding box center [364, 344] width 4 height 9
click at [252, 346] on div "Dalangin ko sa a raw- araw" at bounding box center [256, 345] width 713 height 54
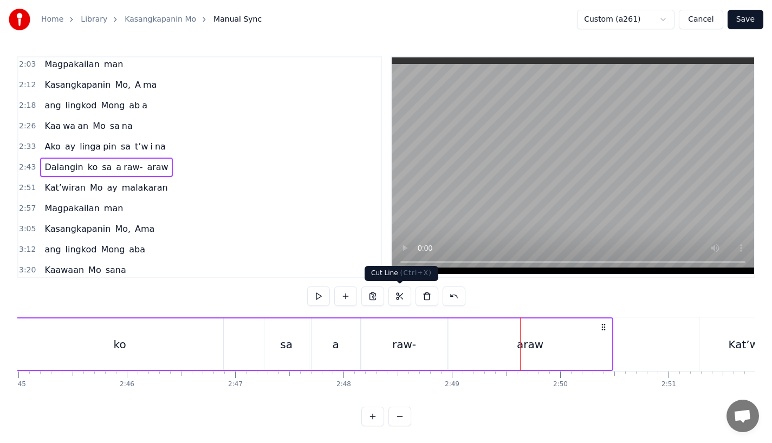
click at [404, 364] on div "raw-" at bounding box center [404, 344] width 86 height 51
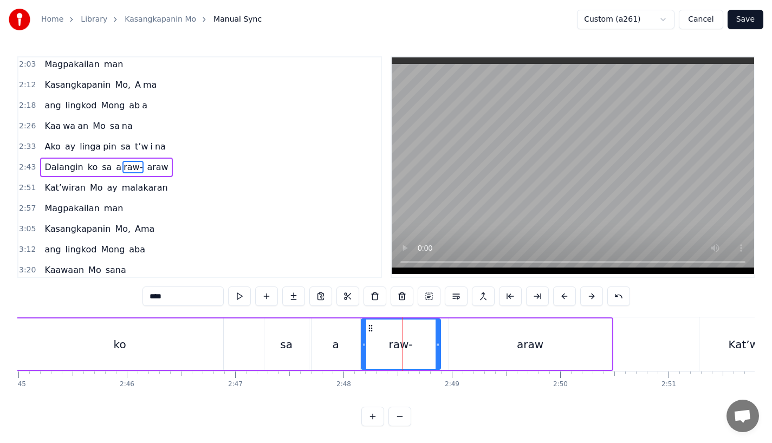
drag, startPoint x: 443, startPoint y: 351, endPoint x: 436, endPoint y: 351, distance: 7.0
click at [436, 351] on div at bounding box center [438, 344] width 4 height 49
click at [463, 347] on div "araw" at bounding box center [530, 344] width 163 height 51
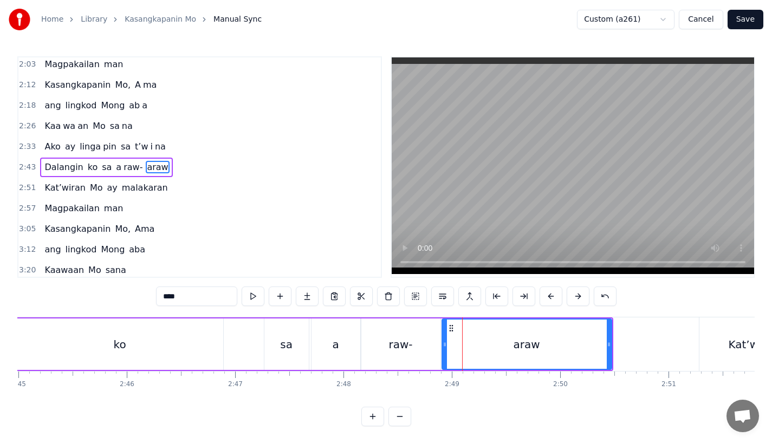
drag, startPoint x: 453, startPoint y: 347, endPoint x: 446, endPoint y: 347, distance: 7.0
click at [446, 347] on icon at bounding box center [445, 344] width 4 height 9
click at [307, 346] on div "sa" at bounding box center [286, 344] width 44 height 51
type input "**"
